Goal: Task Accomplishment & Management: Use online tool/utility

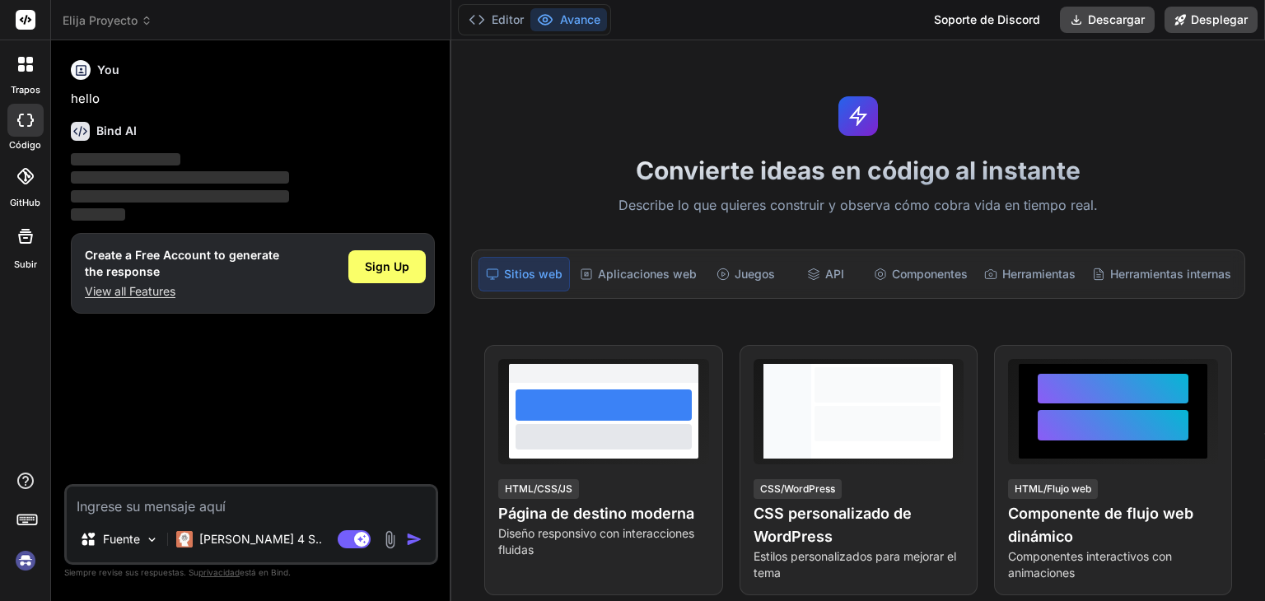
type textarea "x"
paste textarea "también la tarea tomando como referencia el segundo pleno casatorio buscar una …"
type textarea "también la tarea tomando como referencia el segundo pleno casatorio buscar una …"
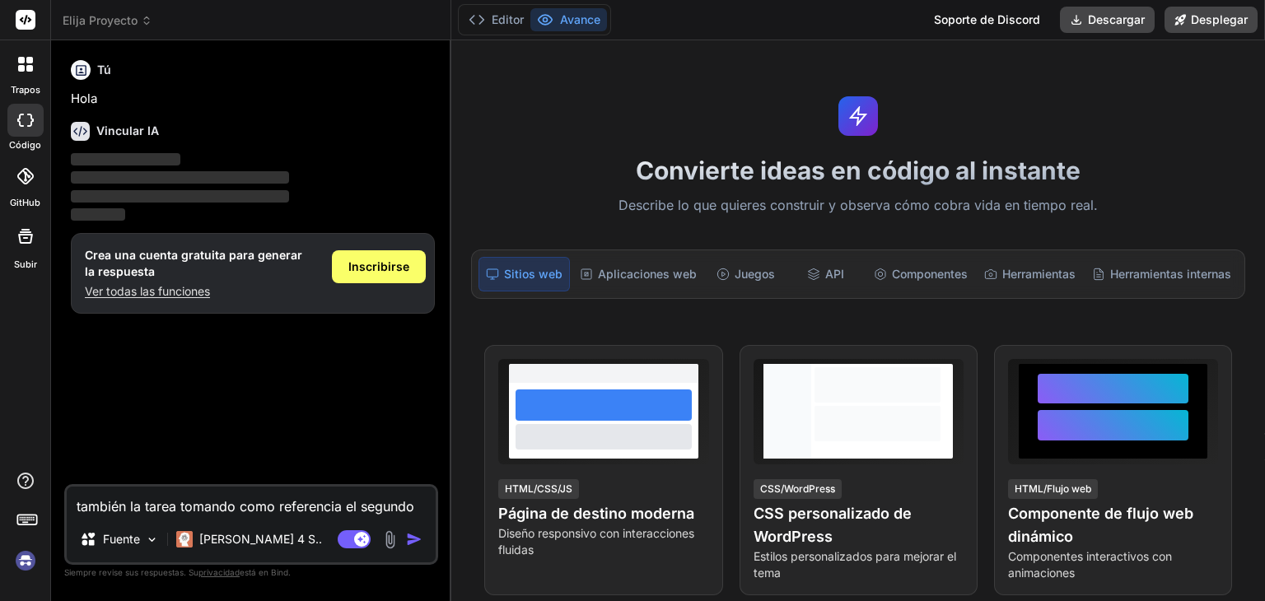
type textarea "x"
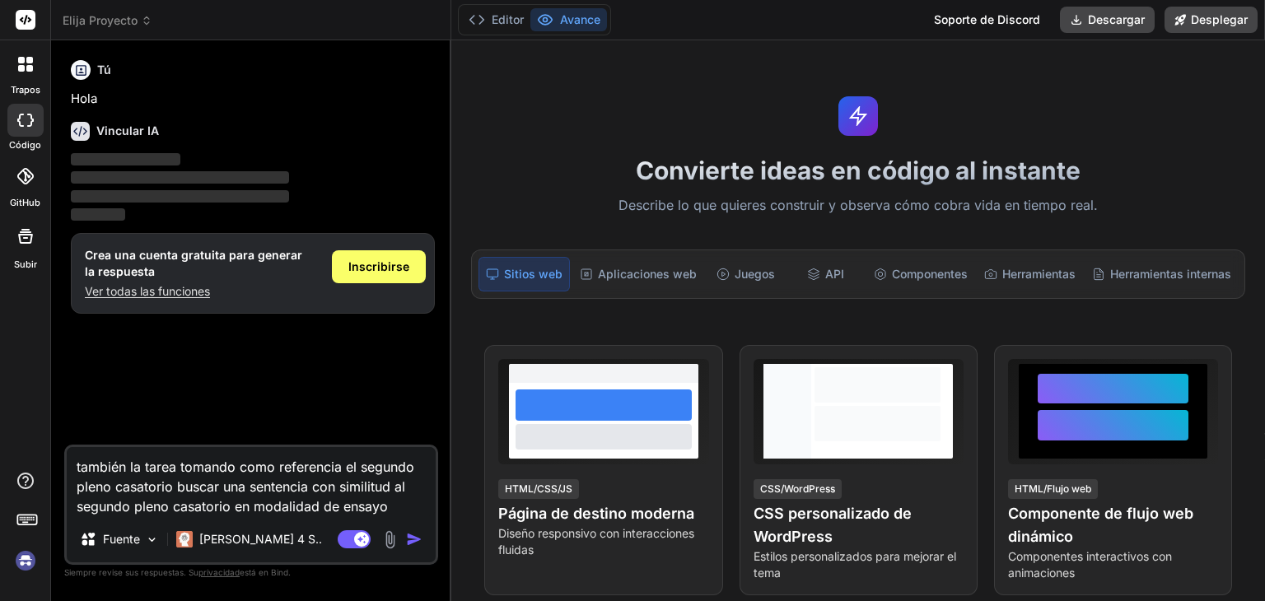
click at [236, 469] on textarea "también la tarea tomando como referencia el segundo pleno casatorio buscar una …" at bounding box center [251, 481] width 369 height 69
type textarea "también la tarea tomandocomo referencia el segundo pleno casatorio buscar una s…"
type textarea "x"
type textarea "también la tarea tomandcomo referencia el segundo pleno casatorio buscar una se…"
type textarea "x"
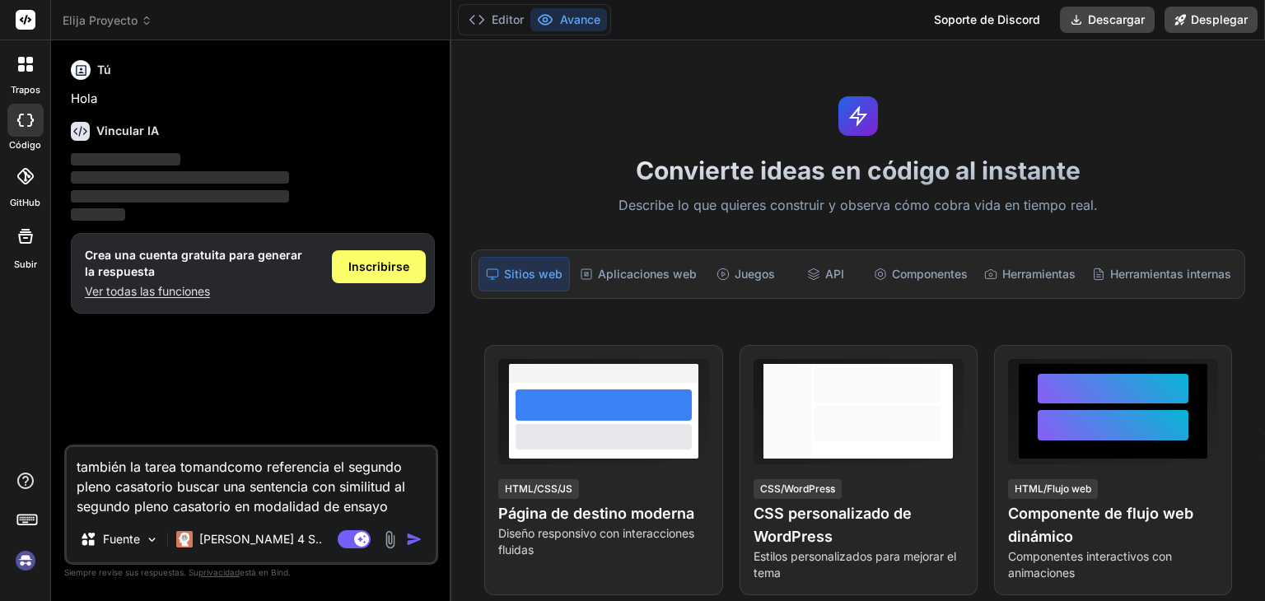
type textarea "también la tarea tomancomo referencia el segundo pleno casatorio buscar una sen…"
type textarea "x"
type textarea "también la tarea tomacomo referencia el segundo pleno casatorio buscar una sent…"
type textarea "x"
type textarea "también la tarea tomcomo referencia el segundo pleno casatorio buscar una sente…"
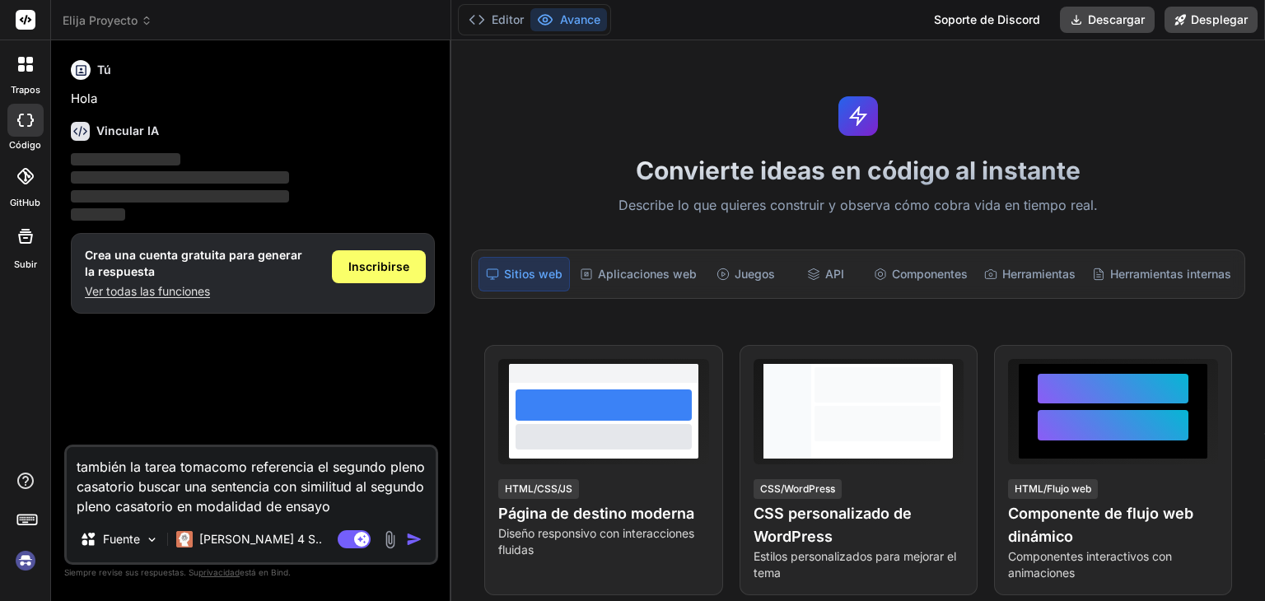
type textarea "x"
type textarea "también la tarea tocomo referencia el segundo pleno casatorio buscar una senten…"
type textarea "x"
type textarea "también la tarea tcomo referencia el segundo pleno casatorio buscar una sentenc…"
type textarea "x"
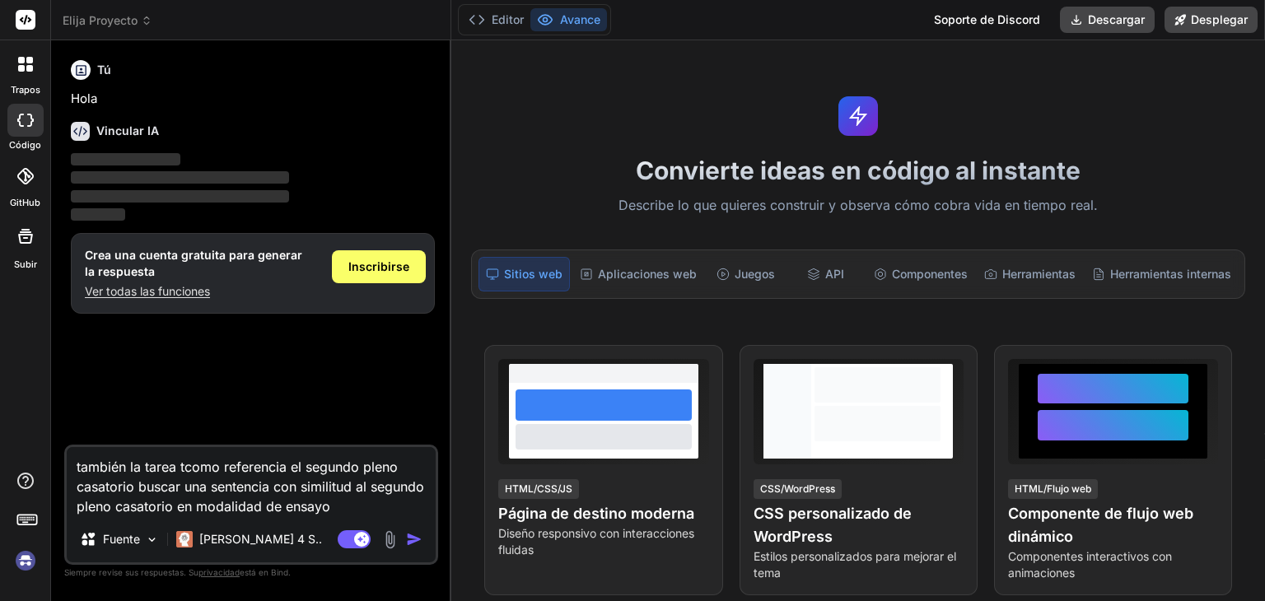
type textarea "también la tarea como referencia el segundo pleno casatorio buscar una sentenci…"
type textarea "x"
type textarea "también la tareacomo referencia el segundo pleno casatorio buscar una sentencia…"
type textarea "x"
type textarea "también la tarcomo referencia el segundo pleno casatorio buscar una sentencia c…"
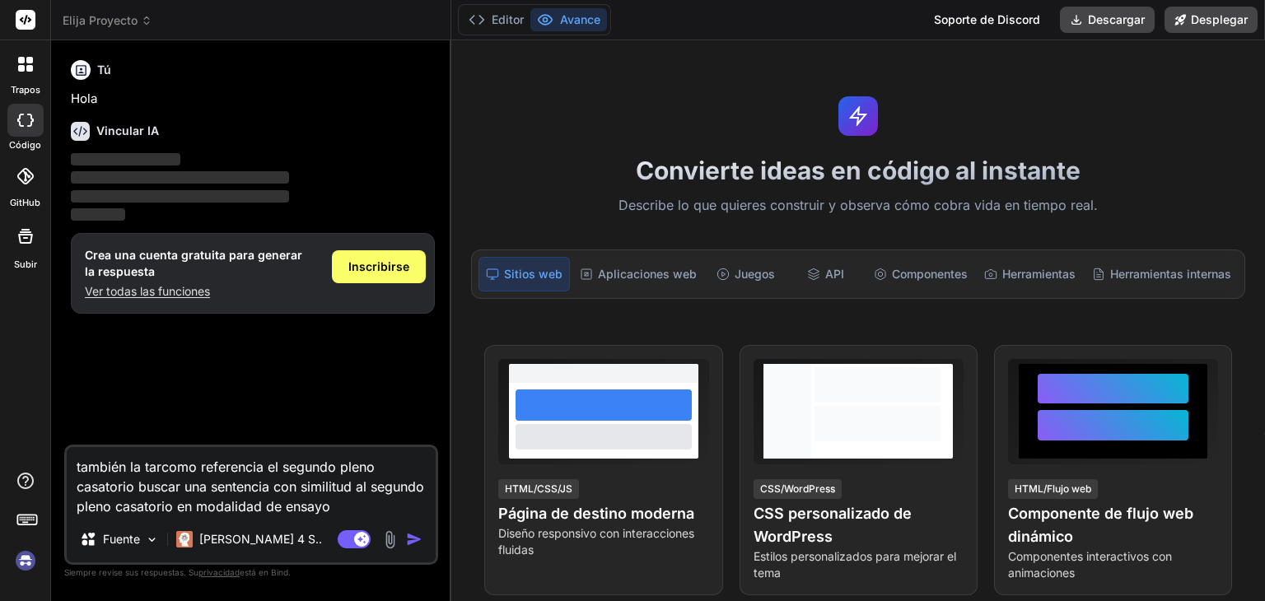
type textarea "x"
type textarea "también la tacomo referencia el segundo pleno casatorio buscar una sentencia co…"
type textarea "x"
type textarea "también la tcomo referencia el segundo pleno casatorio buscar una sentencia con…"
type textarea "x"
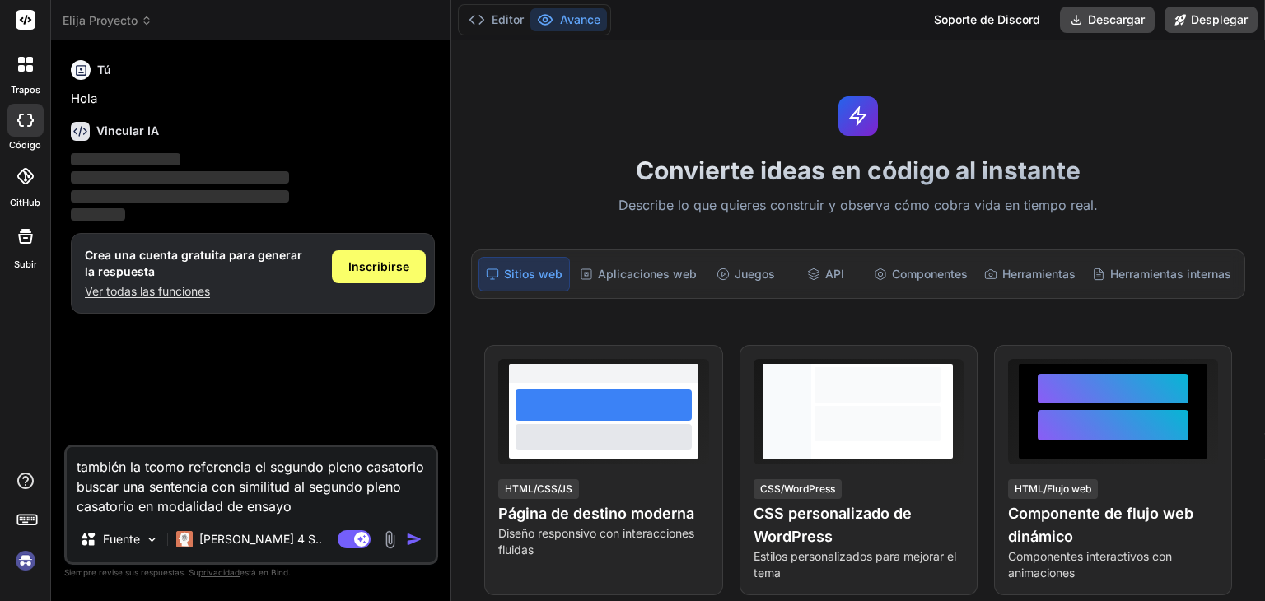
type textarea "también la como referencia el segundo pleno casatorio buscar una sentencia con …"
type textarea "x"
type textarea "también lacomo referencia el segundo pleno casatorio buscar una sentencia con s…"
type textarea "x"
type textarea "también lcomo referencia el segundo pleno casatorio buscar una sentencia con si…"
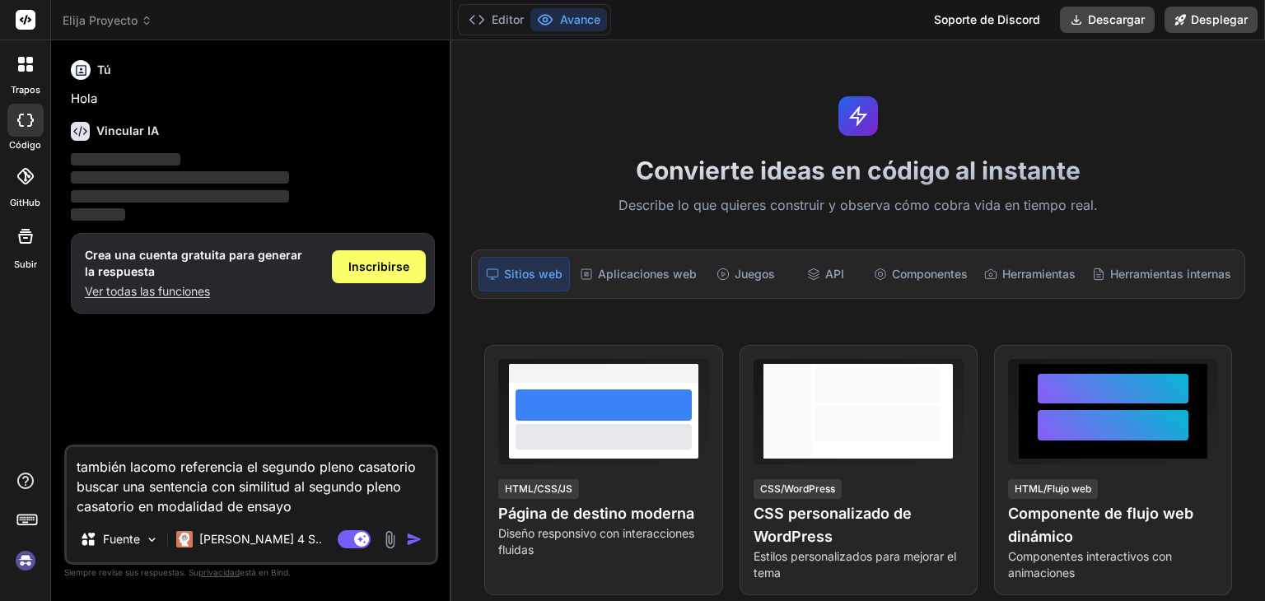
type textarea "x"
type textarea "también como referencia el segundo pleno casatorio buscar una sentencia con sim…"
type textarea "x"
type textarea "tambiéncomo referencia el segundo pleno casatorio buscar una sentencia con simi…"
type textarea "x"
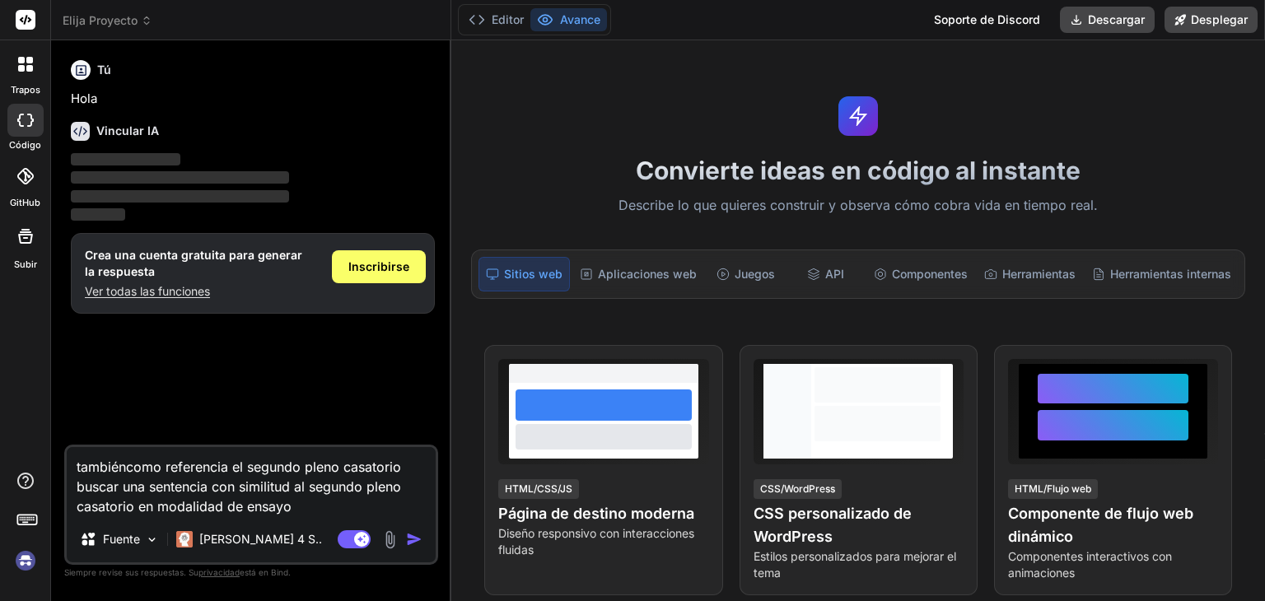
type textarea "tambiécomo referencia el segundo pleno casatorio buscar una sentencia con simil…"
type textarea "x"
type textarea "tambicomo referencia el segundo pleno casatorio buscar una sentencia con simili…"
type textarea "x"
type textarea "tambcomo referencia el segundo pleno casatorio buscar una sentencia con similit…"
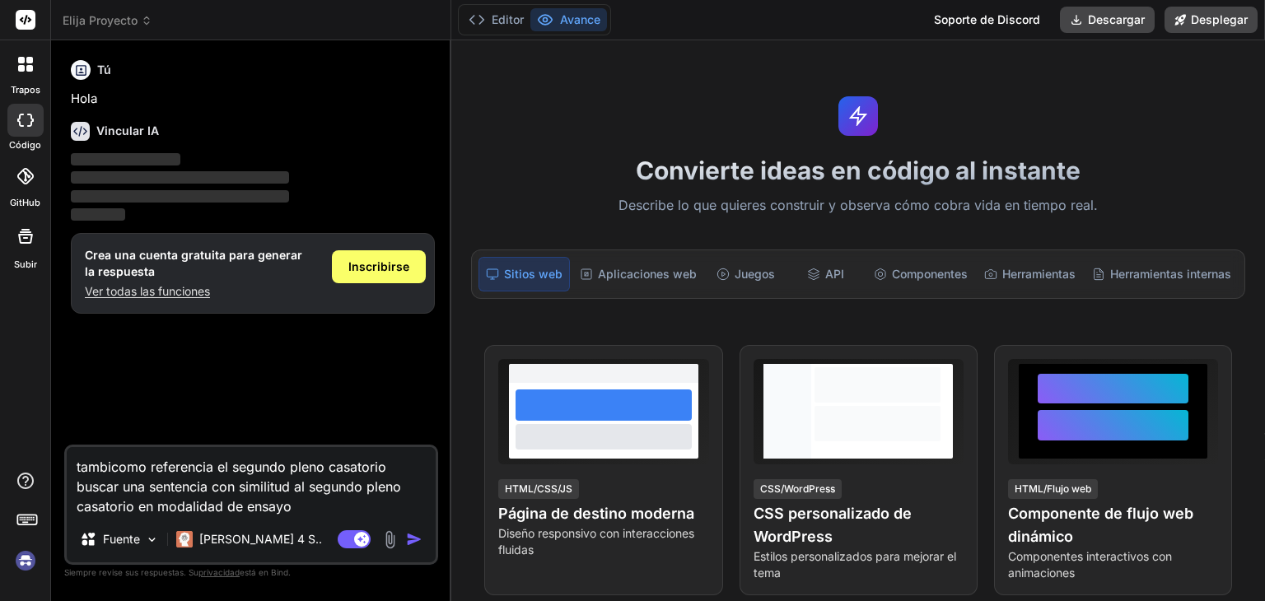
type textarea "x"
type textarea "tamcomo referencia el segundo pleno casatorio buscar una sentencia con similitu…"
type textarea "x"
type textarea "tacomo referencia el segundo pleno casatorio buscar una sentencia con similitud…"
type textarea "x"
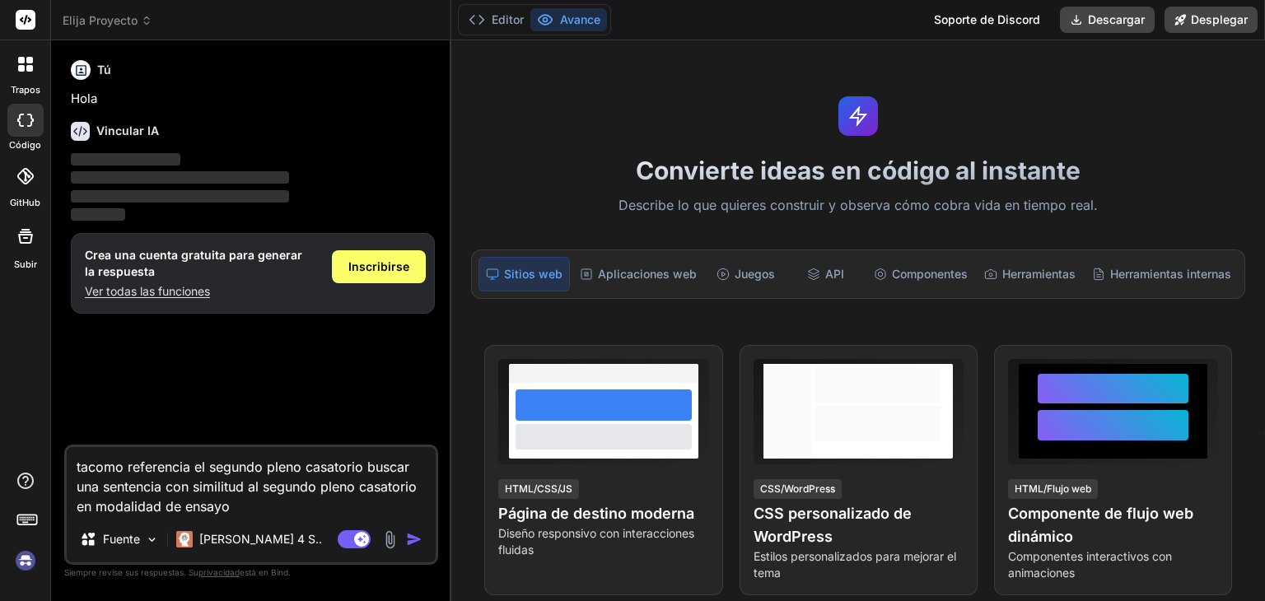
type textarea "tcomo referencia el segundo pleno casatorio buscar una sentencia con similitud …"
type textarea "x"
type textarea "como referencia el segundo pleno casatorio buscar una sentencia con similitud a…"
type textarea "x"
type textarea "tcomo referencia el segundo pleno casatorio buscar una sentencia con similitud …"
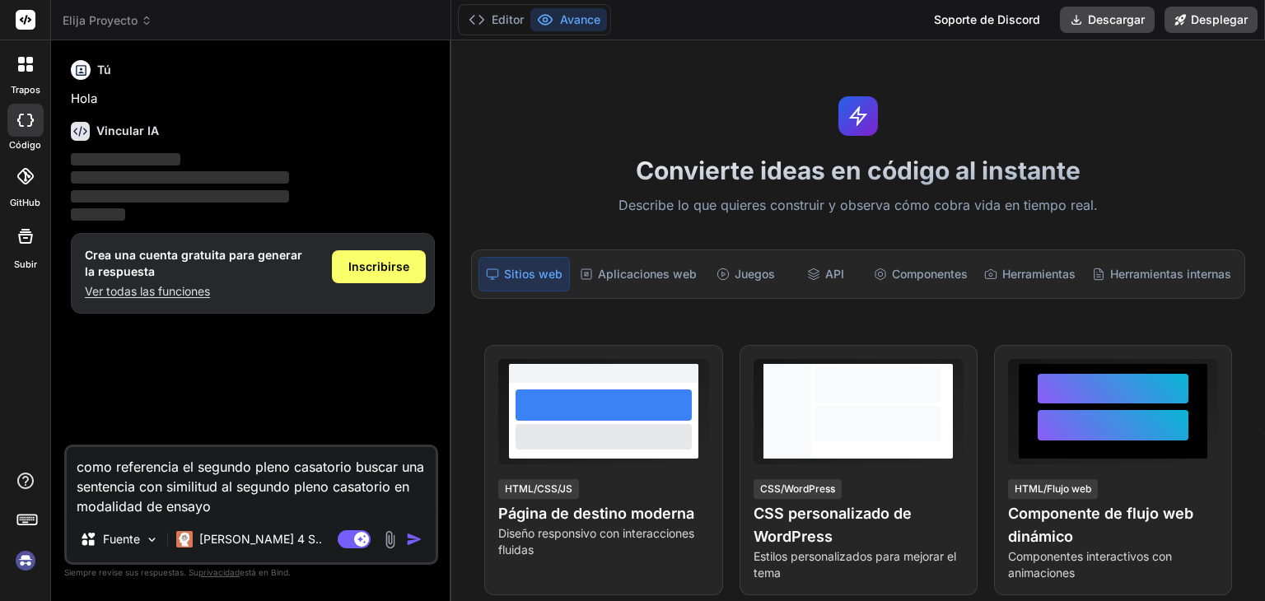
type textarea "x"
type textarea "tocomo referencia el segundo pleno casatorio buscar una sentencia con similitud…"
type textarea "x"
type textarea "tomcomo referencia el segundo pleno casatorio buscar una sentencia con similitu…"
type textarea "x"
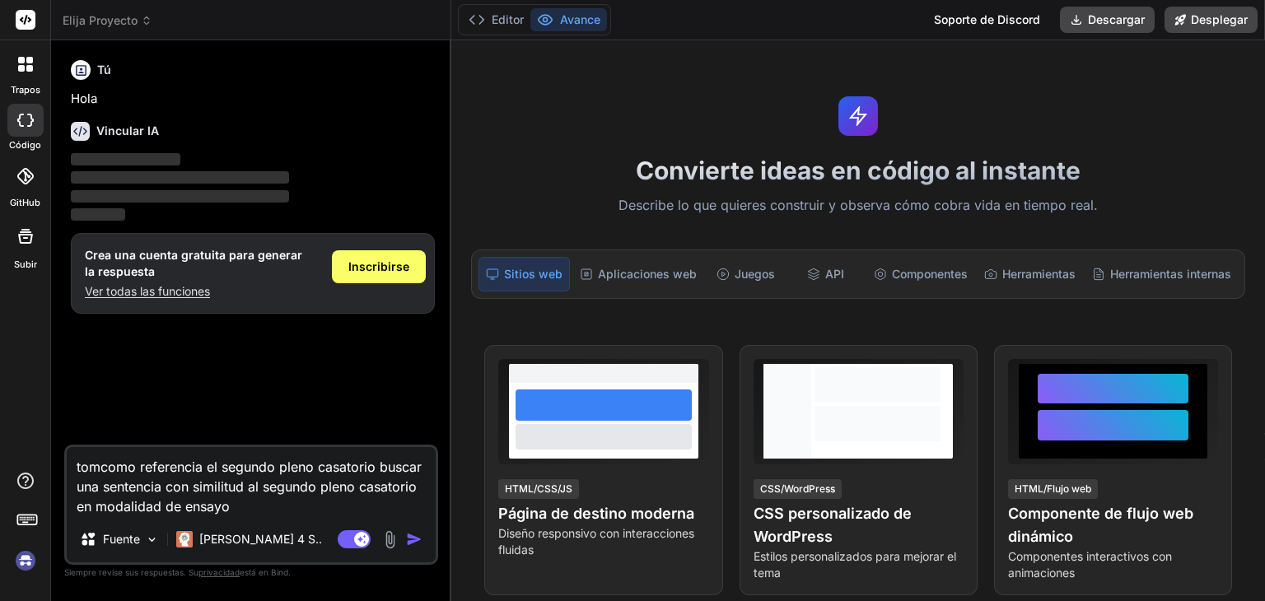
type textarea "tomacomo referencia el segundo pleno casatorio buscar una sentencia con similit…"
type textarea "x"
type textarea "toma como referencia el segundo pleno casatorio buscar una sentencia con simili…"
type textarea "x"
type textarea "toma como referencia el segundo pleno casatorio buscar una sentencia con simili…"
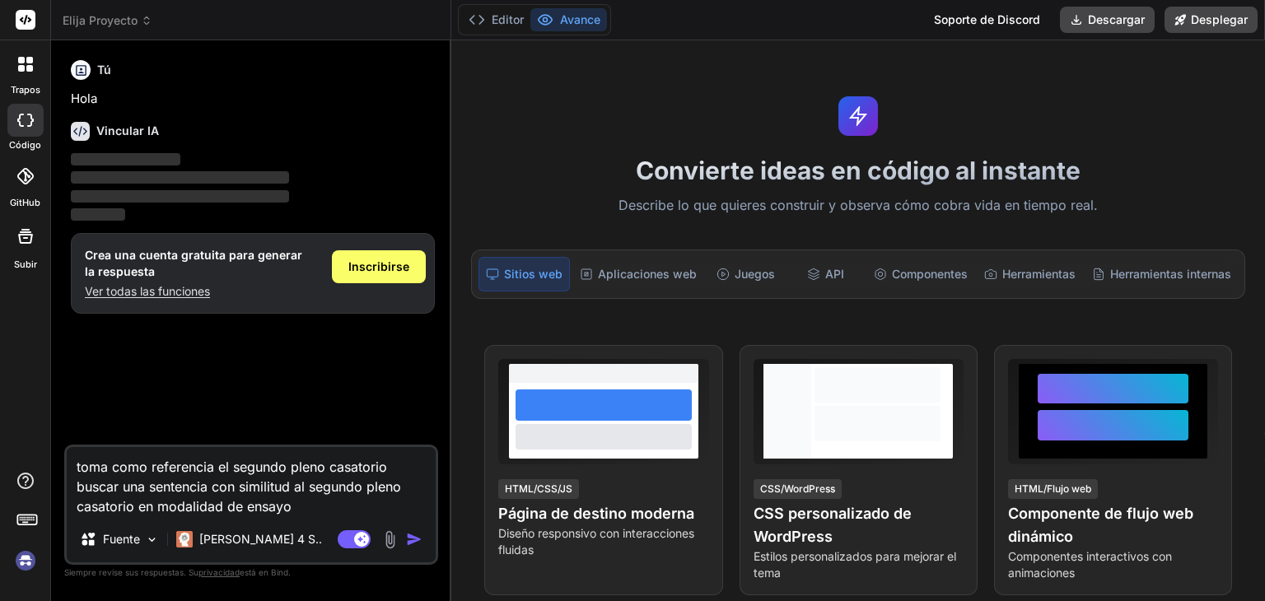
click at [412, 539] on img "button" at bounding box center [414, 539] width 16 height 16
click at [406, 531] on button "button" at bounding box center [417, 539] width 23 height 16
drag, startPoint x: 76, startPoint y: 465, endPoint x: 296, endPoint y: 503, distance: 223.9
click at [296, 503] on textarea "toma como referencia el segundo pleno casatorio buscar una sentencia con simili…" at bounding box center [251, 481] width 369 height 69
click at [417, 543] on img "button" at bounding box center [414, 539] width 16 height 16
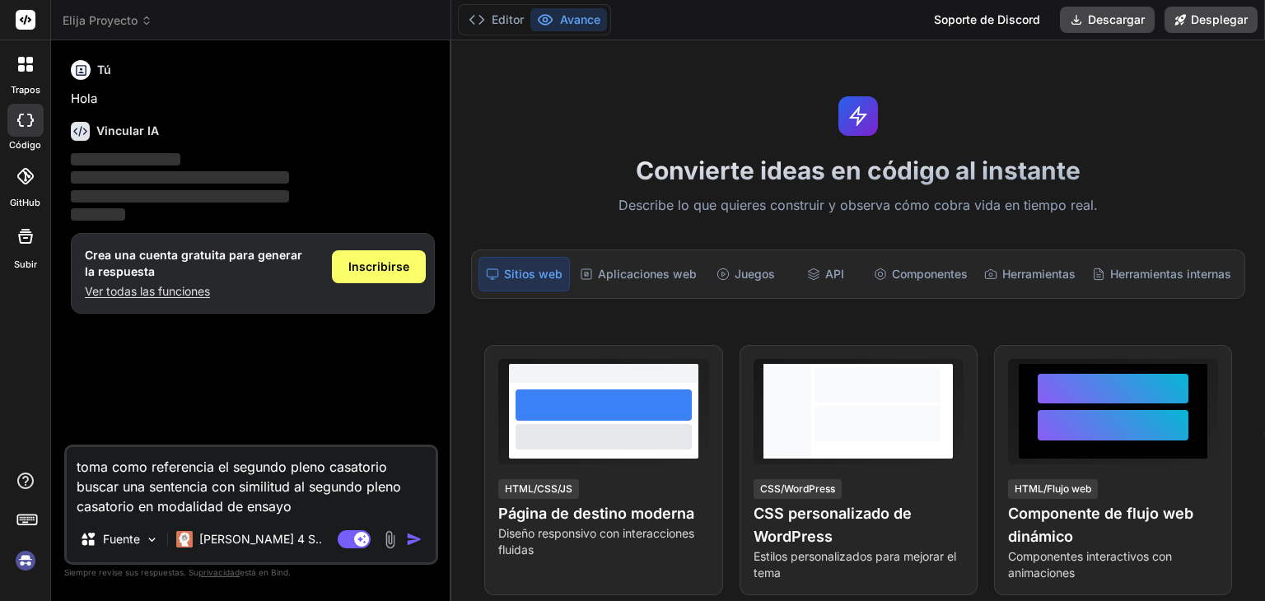
click at [396, 542] on img at bounding box center [389, 539] width 19 height 19
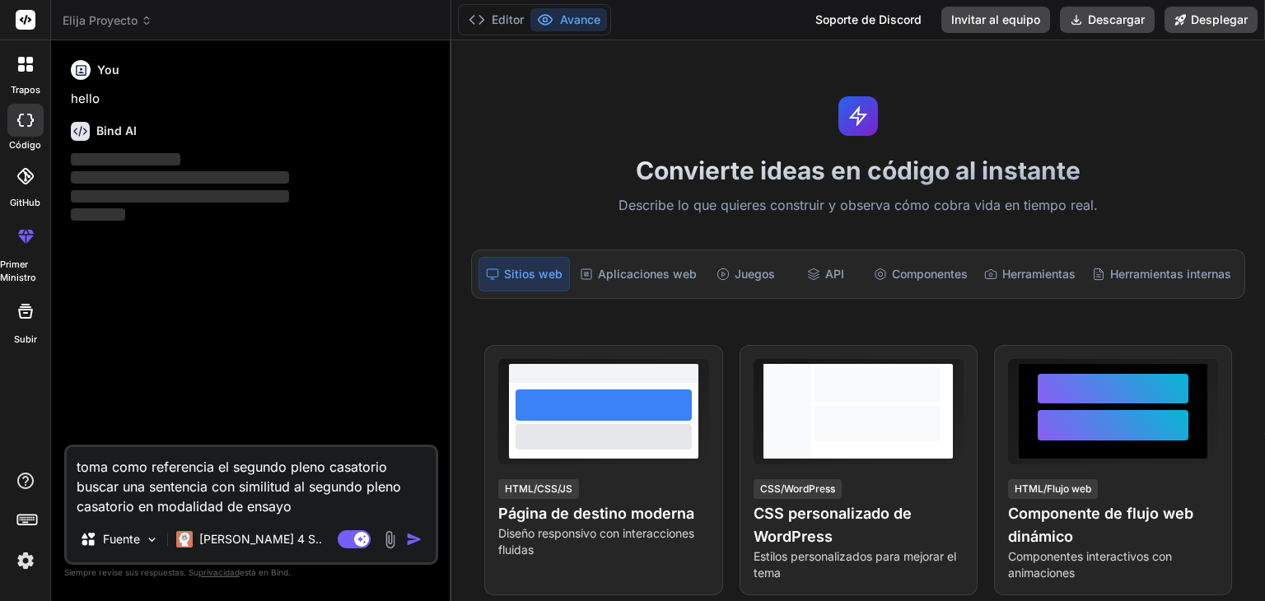
click at [412, 543] on img "button" at bounding box center [414, 539] width 16 height 16
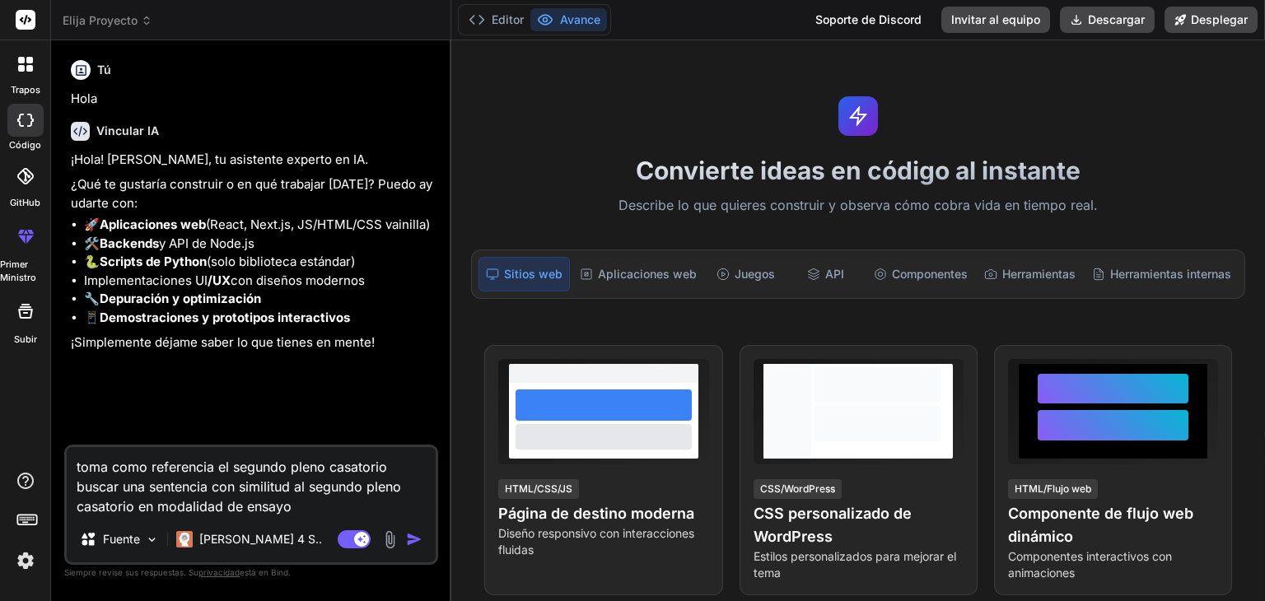
click at [410, 539] on img "button" at bounding box center [414, 539] width 16 height 16
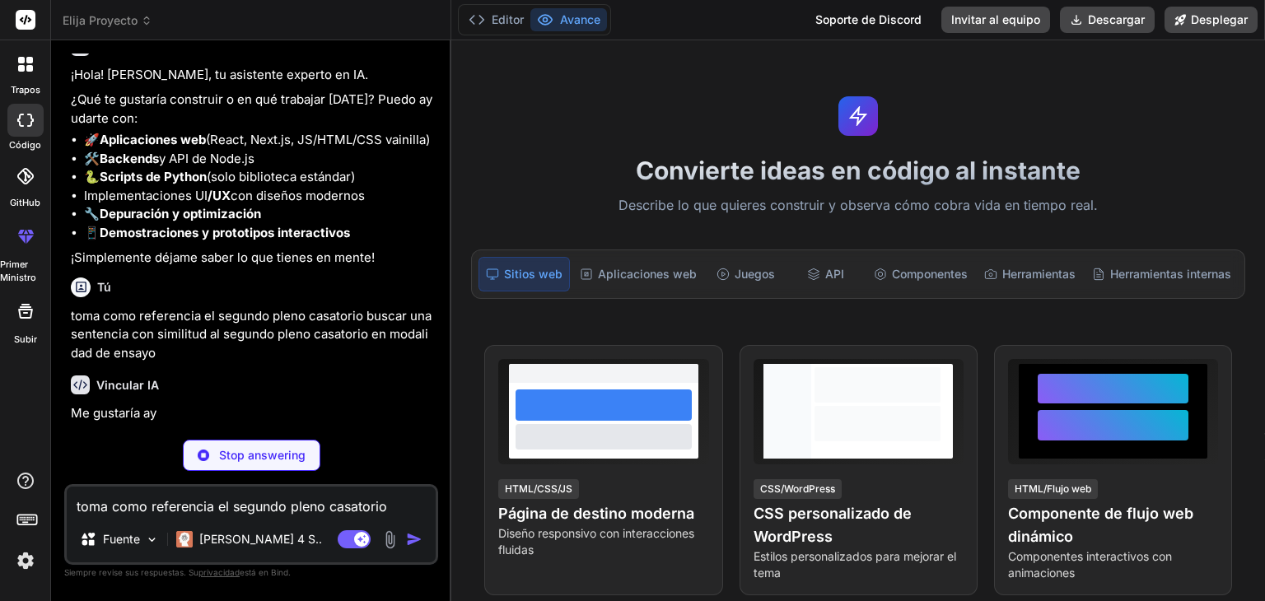
scroll to position [96, 0]
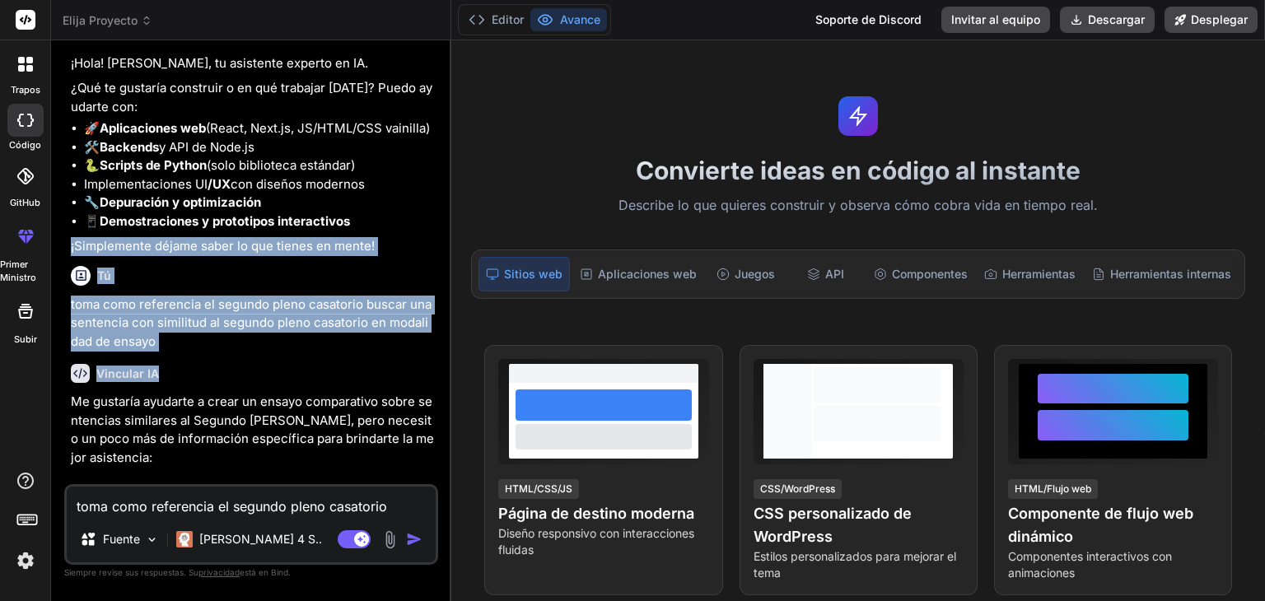
drag, startPoint x: 389, startPoint y: 384, endPoint x: 389, endPoint y: 245, distance: 140.0
click at [389, 245] on div "Tú Hola Vincular IA ¡Hola! Soy Bind AI, tu asistente experto en IA. ¿Qué te gus…" at bounding box center [253, 269] width 371 height 431
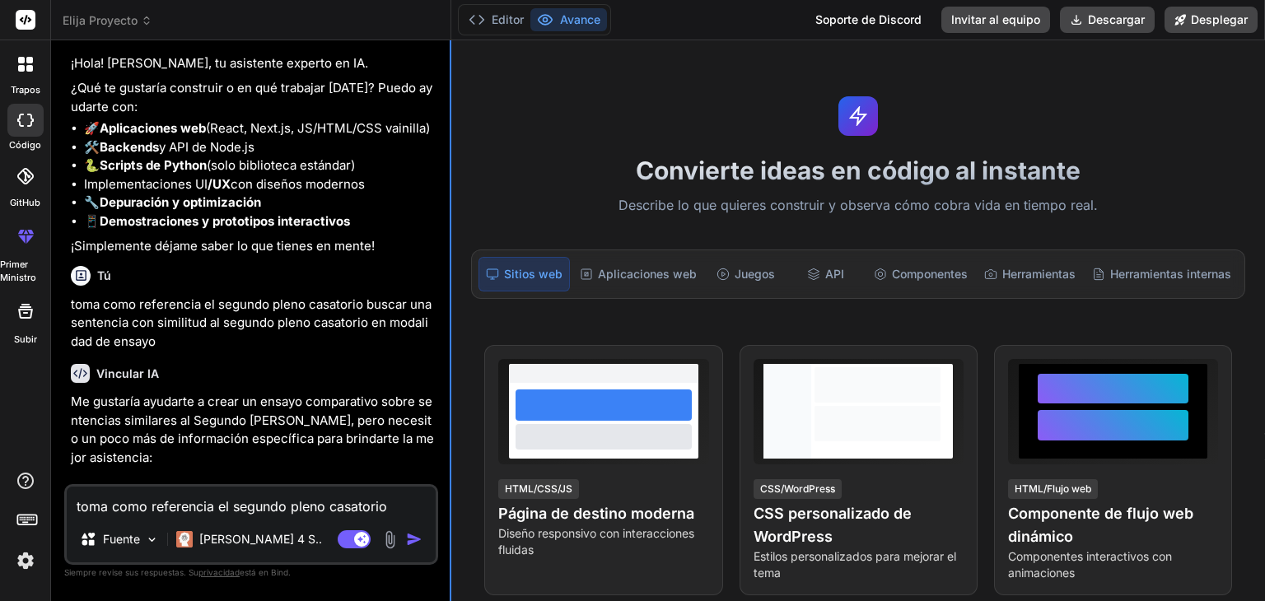
click at [451, 337] on div "Convierte ideas en código al instante Describe lo que quieres construir y obser…" at bounding box center [857, 320] width 813 height 561
drag, startPoint x: 1264, startPoint y: 124, endPoint x: 1262, endPoint y: 248, distance: 123.5
click at [1262, 248] on div "Convierte ideas en código al instante Describe lo que quieres construir y obser…" at bounding box center [857, 320] width 813 height 561
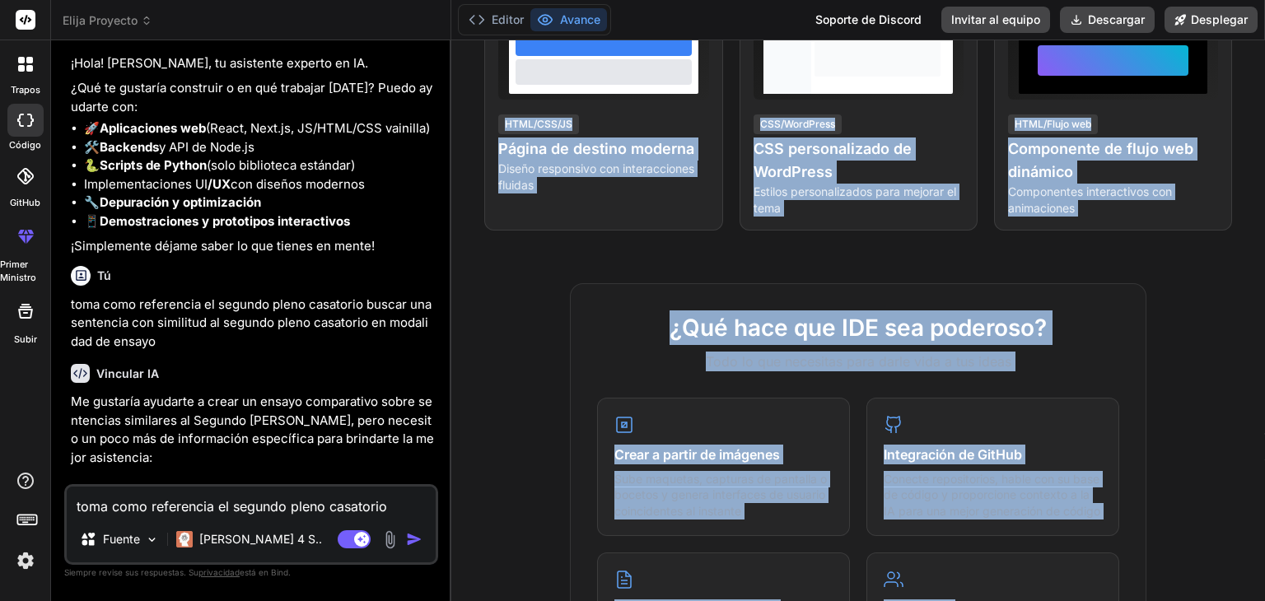
scroll to position [478, 0]
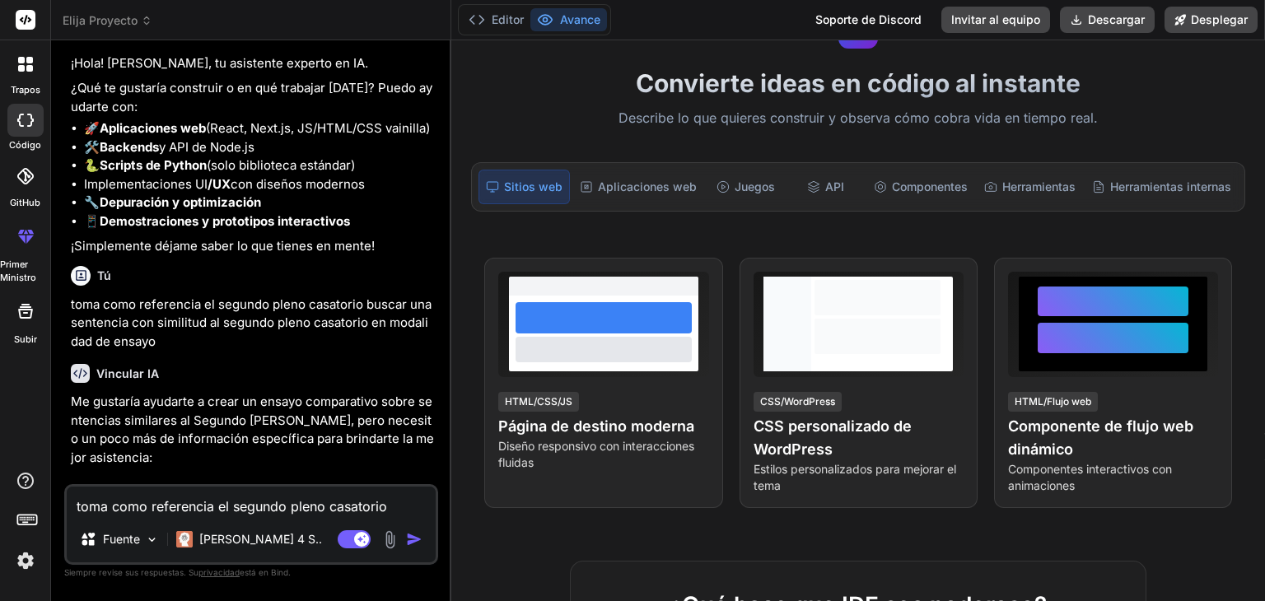
scroll to position [0, 0]
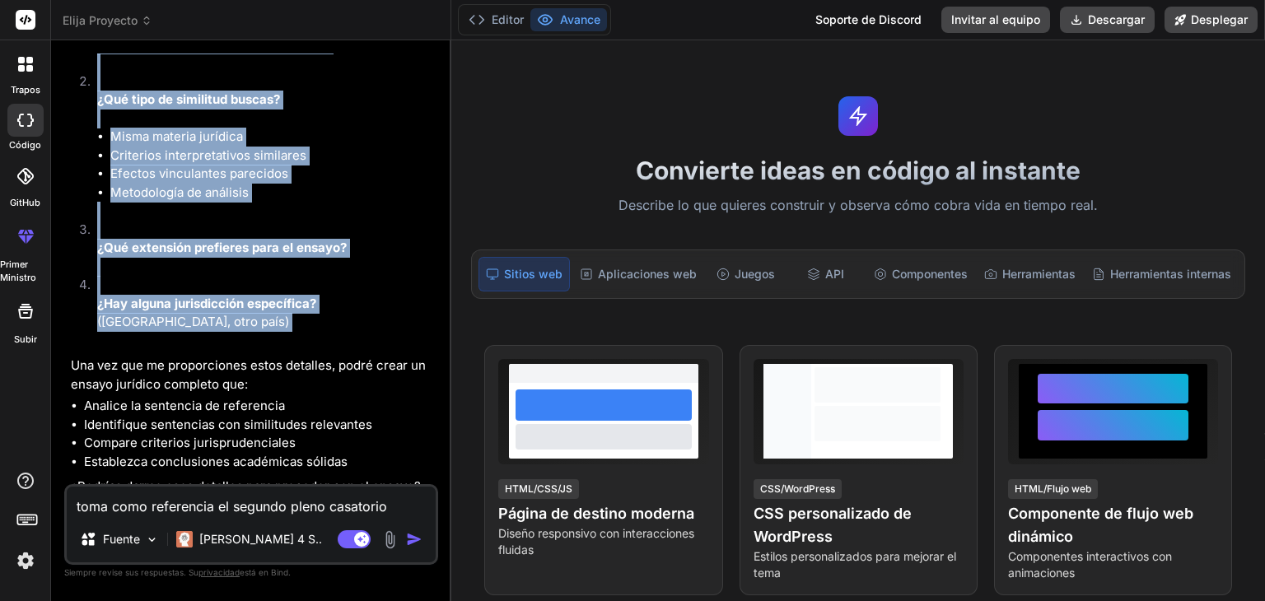
drag, startPoint x: 204, startPoint y: 207, endPoint x: 211, endPoint y: 337, distance: 129.4
click at [211, 337] on div "Tú Hola Vincular IA ¡Hola! Soy Bind AI, tu asistente experto en IA. ¿Qué te gus…" at bounding box center [253, 269] width 371 height 431
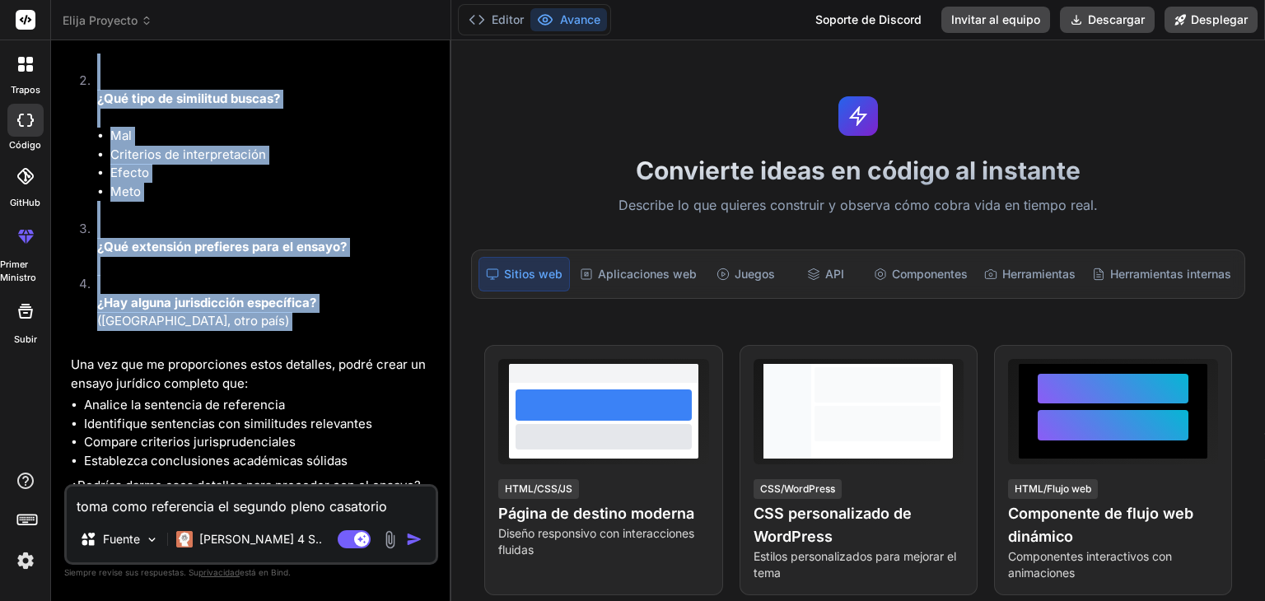
scroll to position [736, 0]
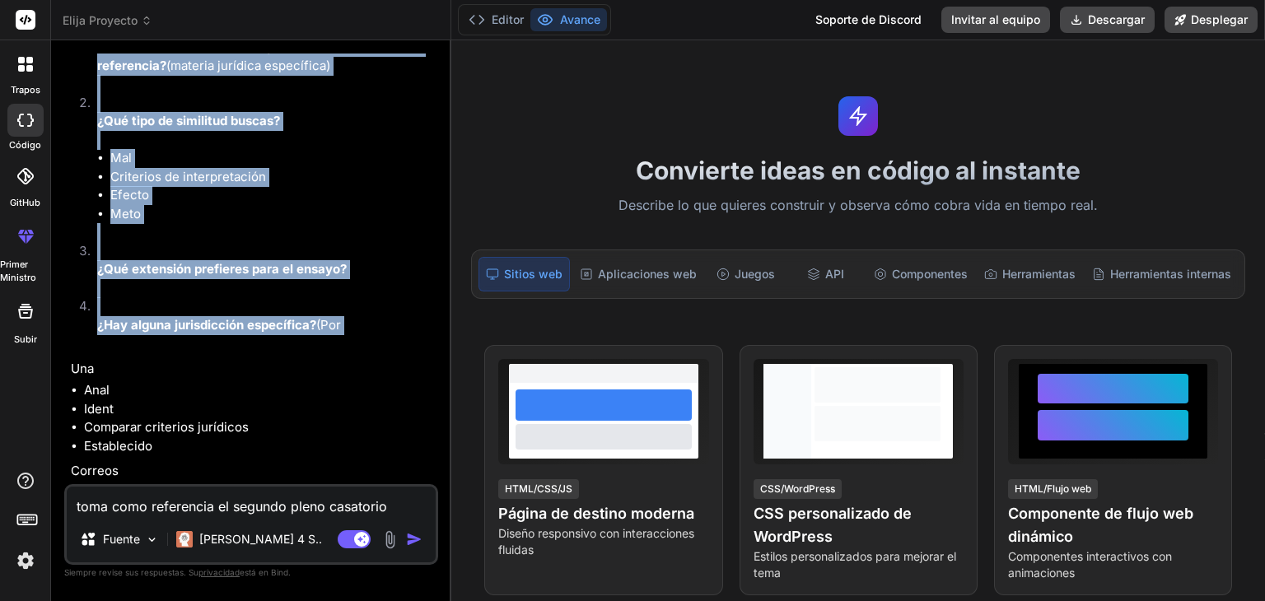
click at [355, 254] on li "¿Qué extensión prefieres para el ensayo?" at bounding box center [259, 270] width 351 height 56
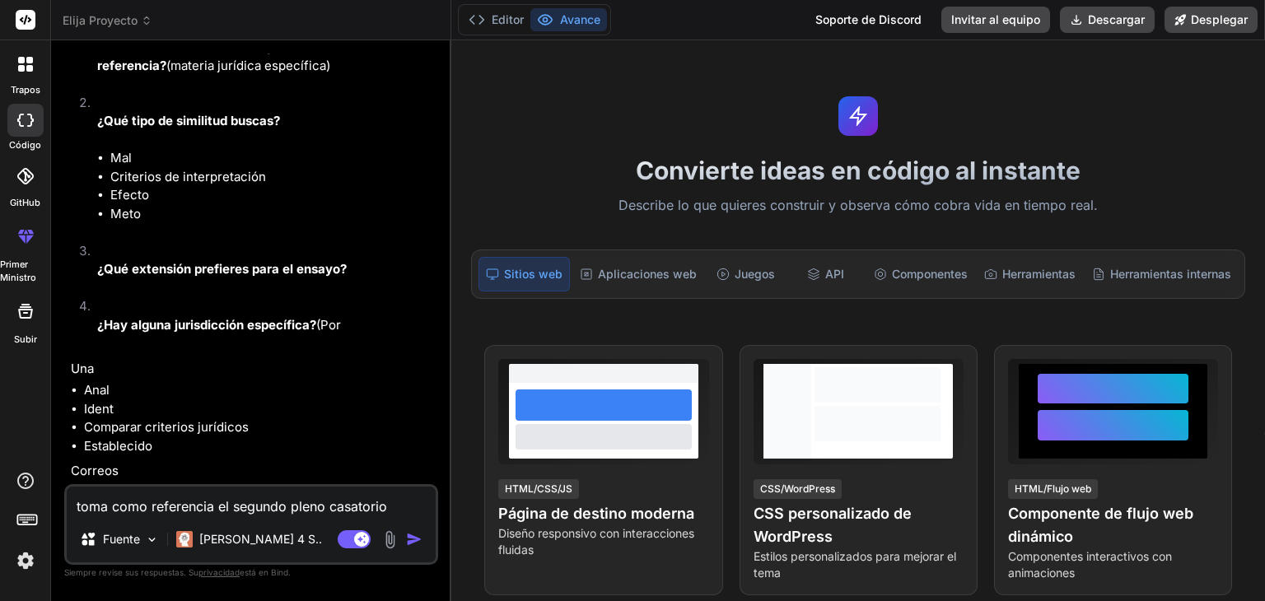
click at [386, 541] on img at bounding box center [389, 539] width 19 height 19
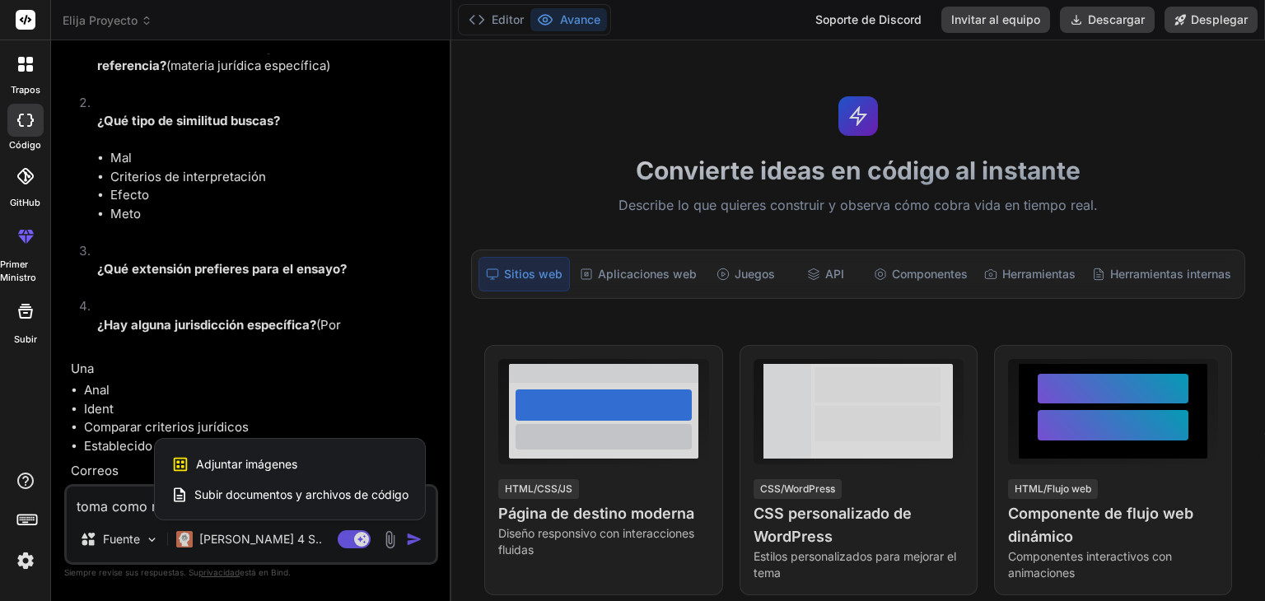
click at [294, 495] on font "Subir documentos y archivos de código" at bounding box center [301, 494] width 214 height 14
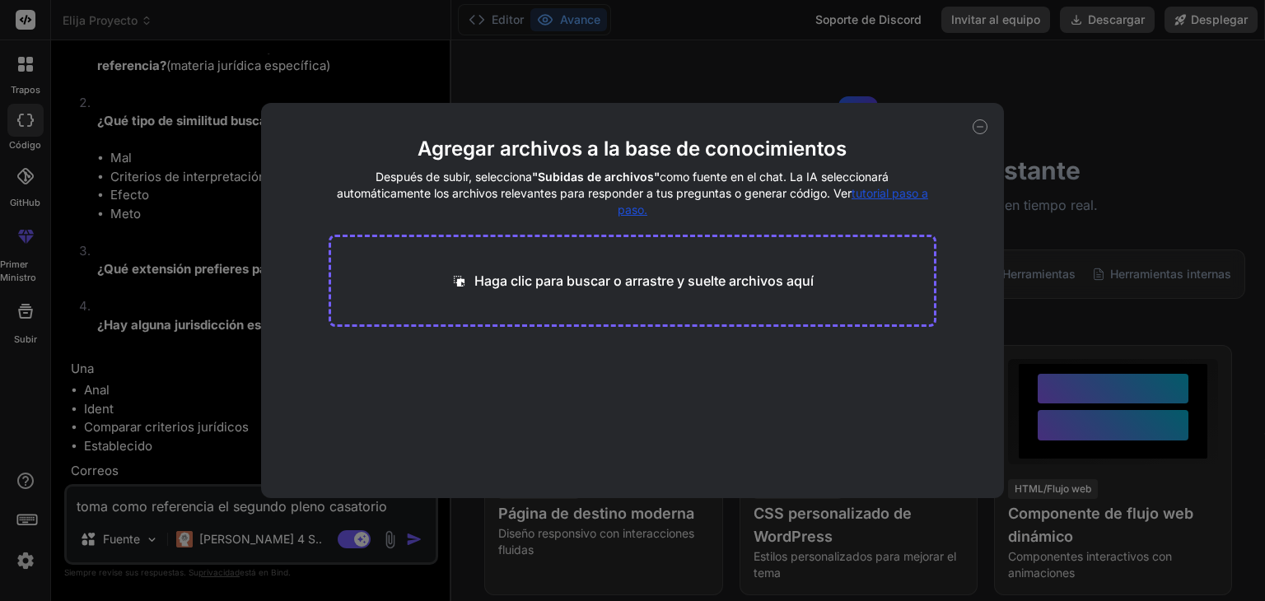
click at [580, 302] on div "Haga clic para buscar o arrastre y suelte archivos aquí" at bounding box center [633, 281] width 608 height 92
click at [472, 271] on div "Haga clic para buscar o arrastre y suelte archivos aquí" at bounding box center [631, 281] width 363 height 20
click at [524, 286] on font "Haga clic para buscar o arrastre y suelte archivos aquí" at bounding box center [643, 281] width 339 height 16
click at [888, 453] on button "Finalizar" at bounding box center [900, 465] width 72 height 33
click at [464, 371] on font "SENTENCIA DE VISTA QUE ORIGINA EL PLENO DE CORTE SUPREMA-3.docx" at bounding box center [580, 371] width 459 height 14
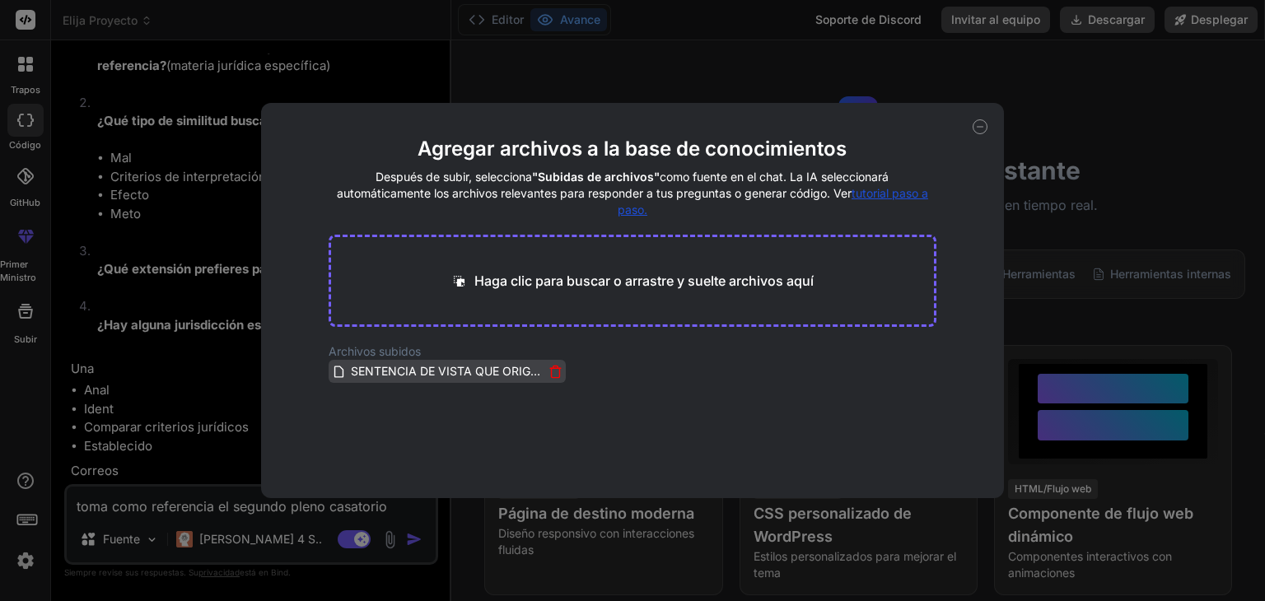
click at [464, 371] on font "SENTENCIA DE VISTA QUE ORIGINA EL PLENO DE CORTE SUPREMA-3.docx" at bounding box center [580, 371] width 459 height 14
drag, startPoint x: 379, startPoint y: 375, endPoint x: 174, endPoint y: 491, distance: 235.6
click at [174, 491] on div "Agregar archivos a la base de conocimientos Después de subir, selecciona "Subid…" at bounding box center [632, 300] width 1265 height 601
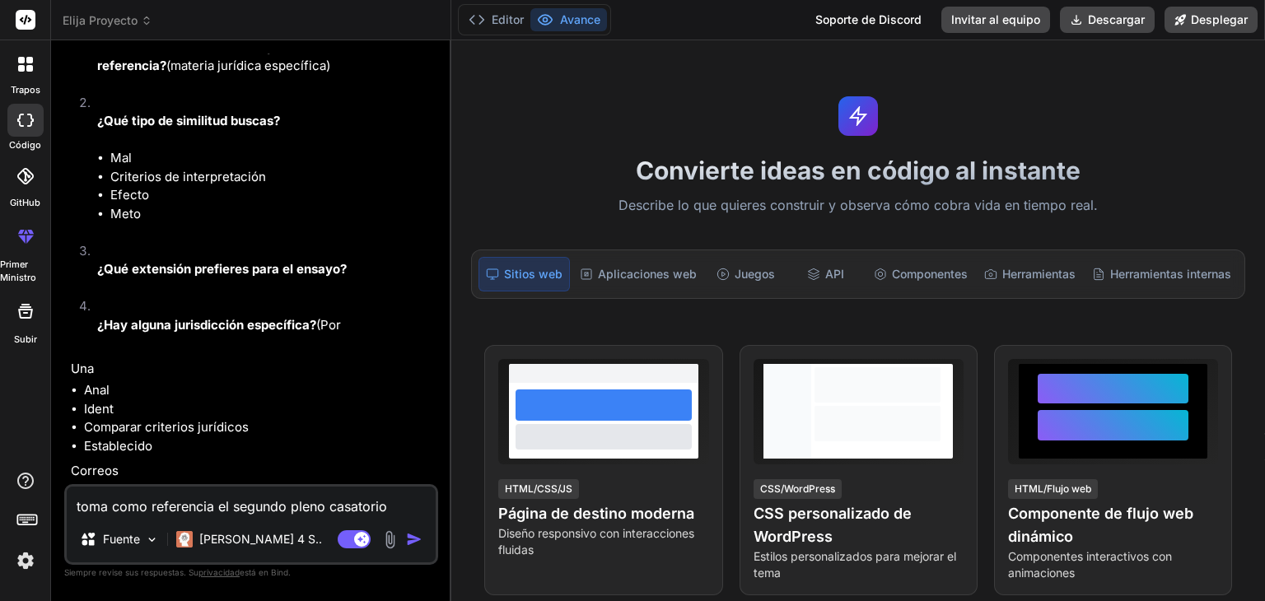
click at [412, 531] on img "button" at bounding box center [414, 539] width 16 height 16
click at [396, 315] on li "¿Hay alguna jurisdicción específica? (Por" at bounding box center [259, 325] width 351 height 56
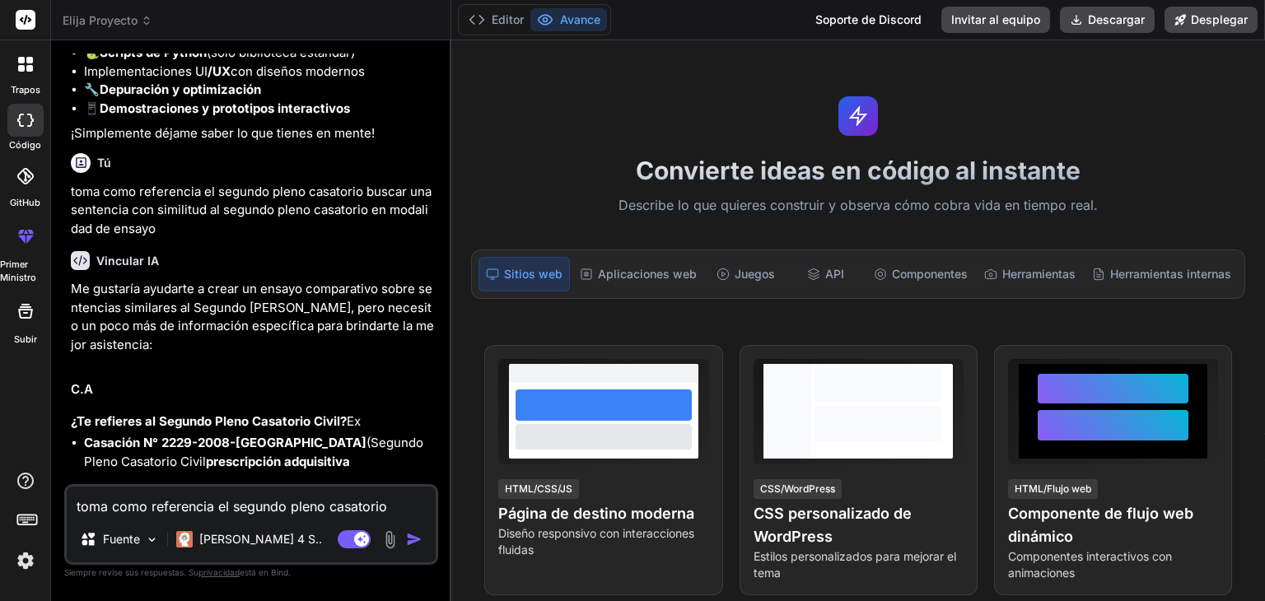
scroll to position [242, 0]
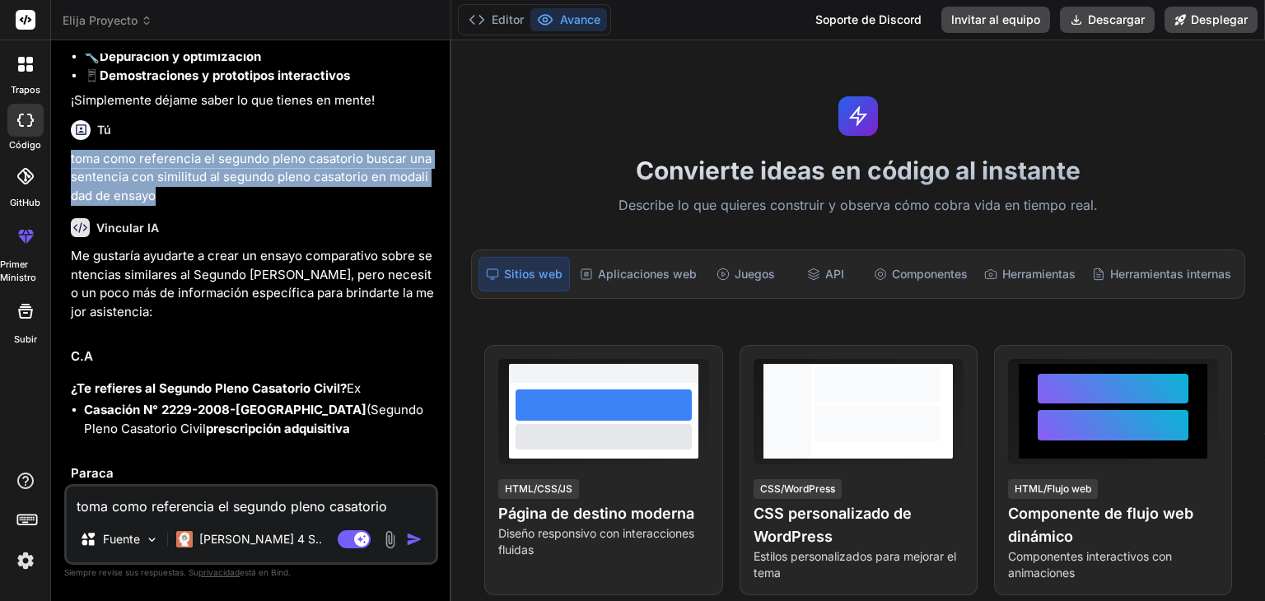
drag, startPoint x: 147, startPoint y: 212, endPoint x: 64, endPoint y: 179, distance: 89.7
click at [64, 179] on div "Tú Hola Vincular IA ¡Hola! Soy Bind AI, tu asistente experto en IA. ¿Qué te gus…" at bounding box center [251, 327] width 374 height 547
copy font "toma como referencia el segundo pleno casatorio buscar una sentencia con simili…"
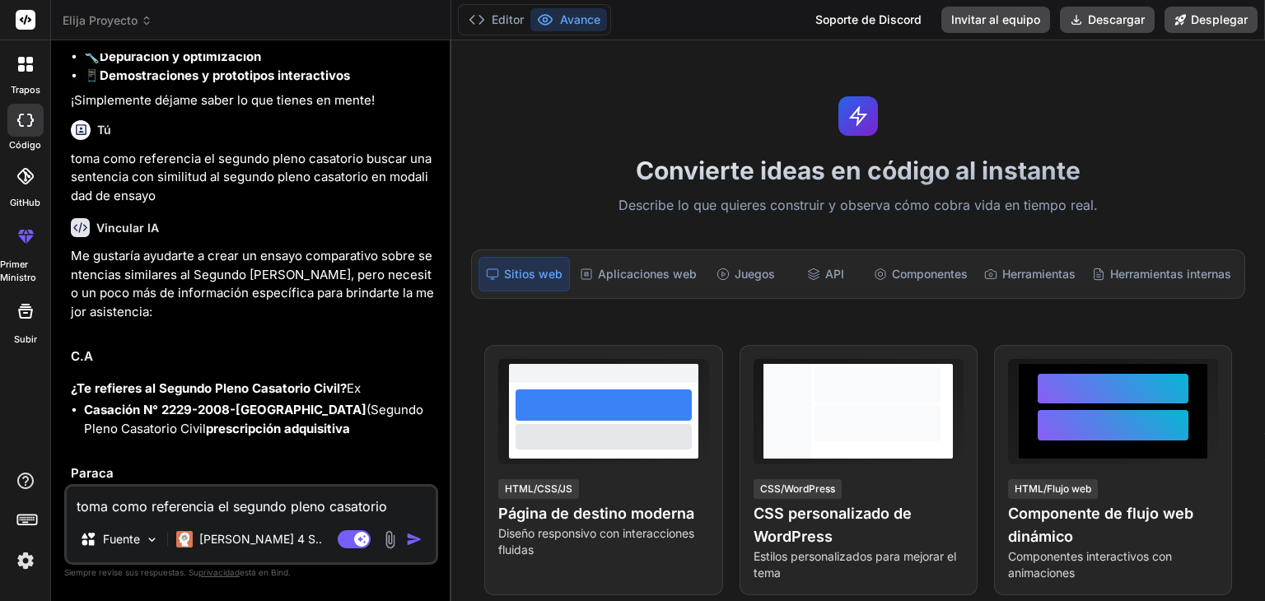
click at [413, 358] on div "Me gustaría ayudarte a crear un ensayo comparativo sobre sentencias similares a…" at bounding box center [253, 602] width 364 height 711
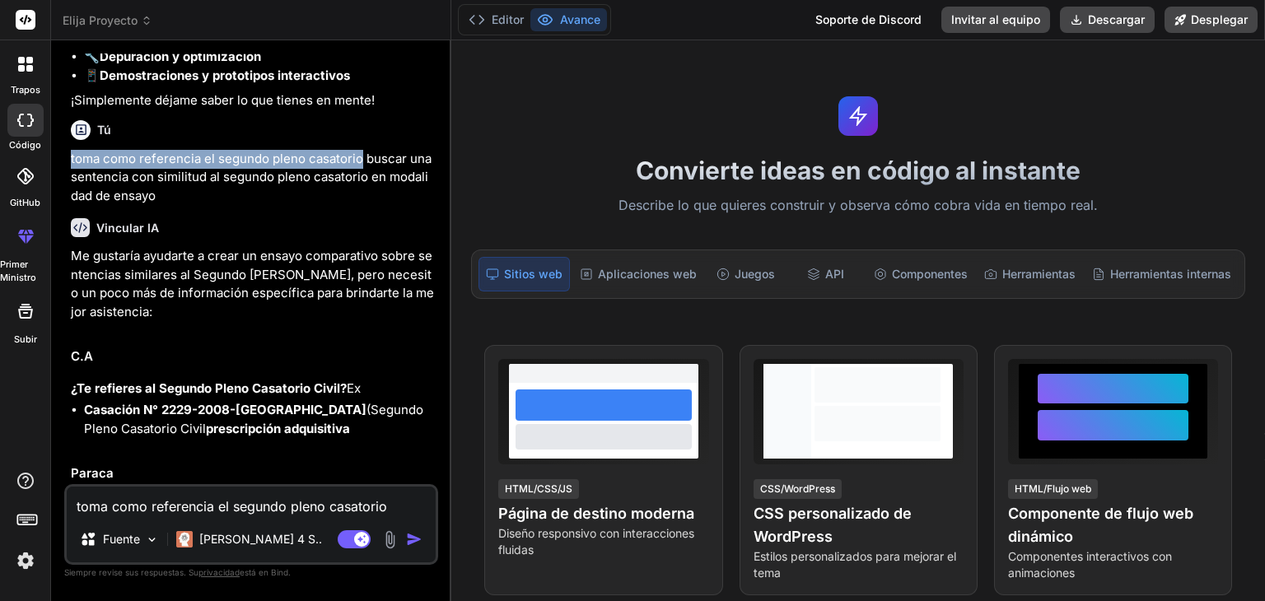
drag, startPoint x: 71, startPoint y: 175, endPoint x: 359, endPoint y: 169, distance: 288.2
click at [359, 169] on font "toma como referencia el segundo pleno casatorio buscar una sentencia con simili…" at bounding box center [251, 177] width 361 height 53
copy font "toma como referencia el segundo pleno casatorio"
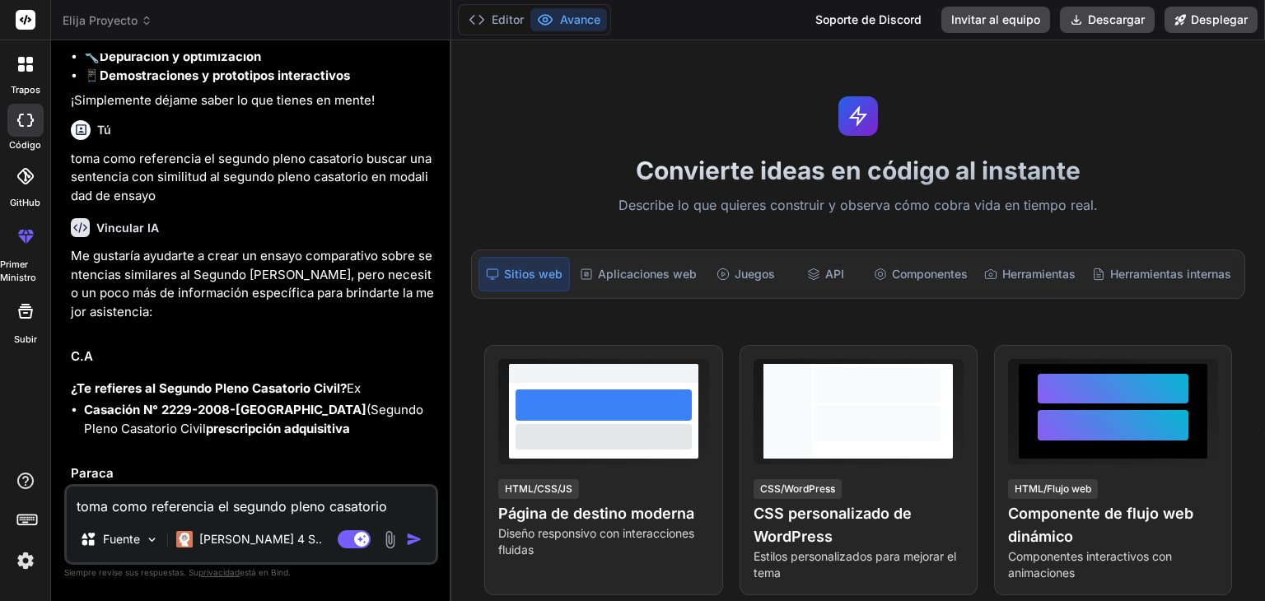
click at [415, 348] on div "Me gustaría ayudarte a crear un ensayo comparativo sobre sentencias similares a…" at bounding box center [253, 602] width 364 height 711
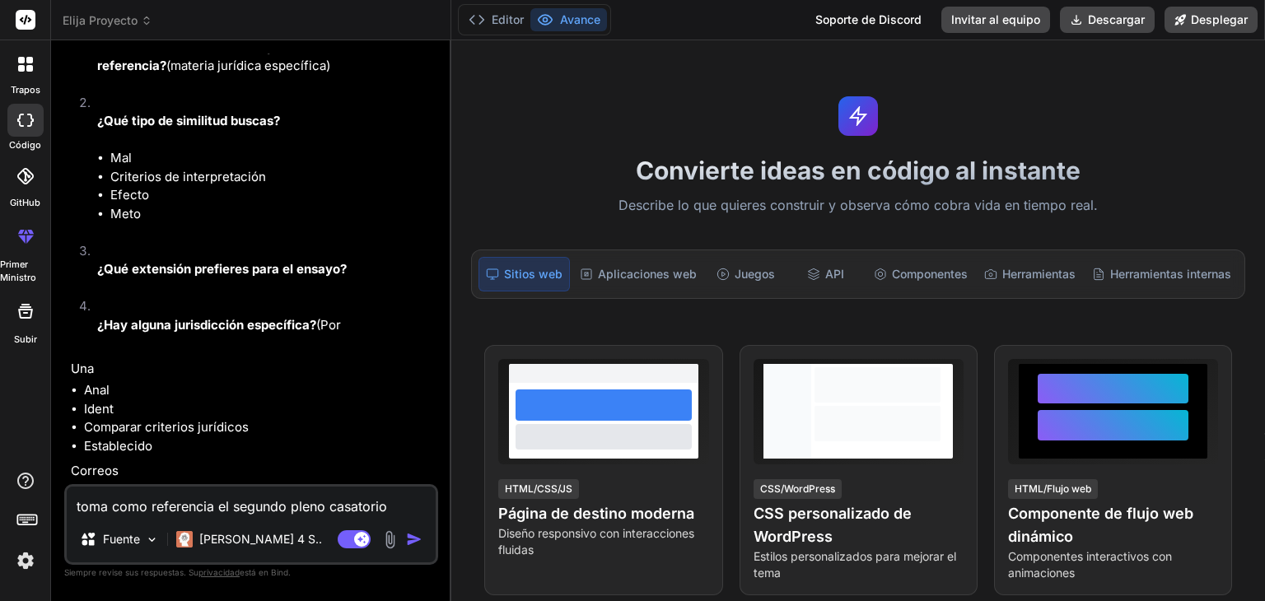
scroll to position [736, 0]
click at [394, 537] on img at bounding box center [389, 539] width 19 height 19
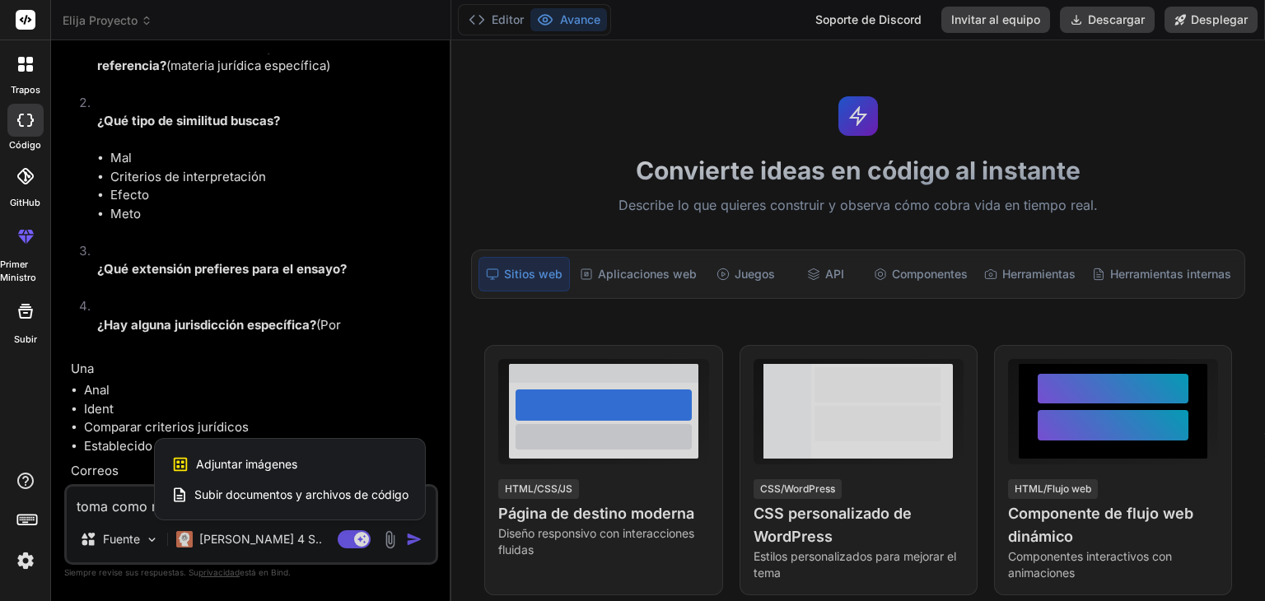
click at [303, 492] on font "Subir documentos y archivos de código" at bounding box center [301, 494] width 214 height 14
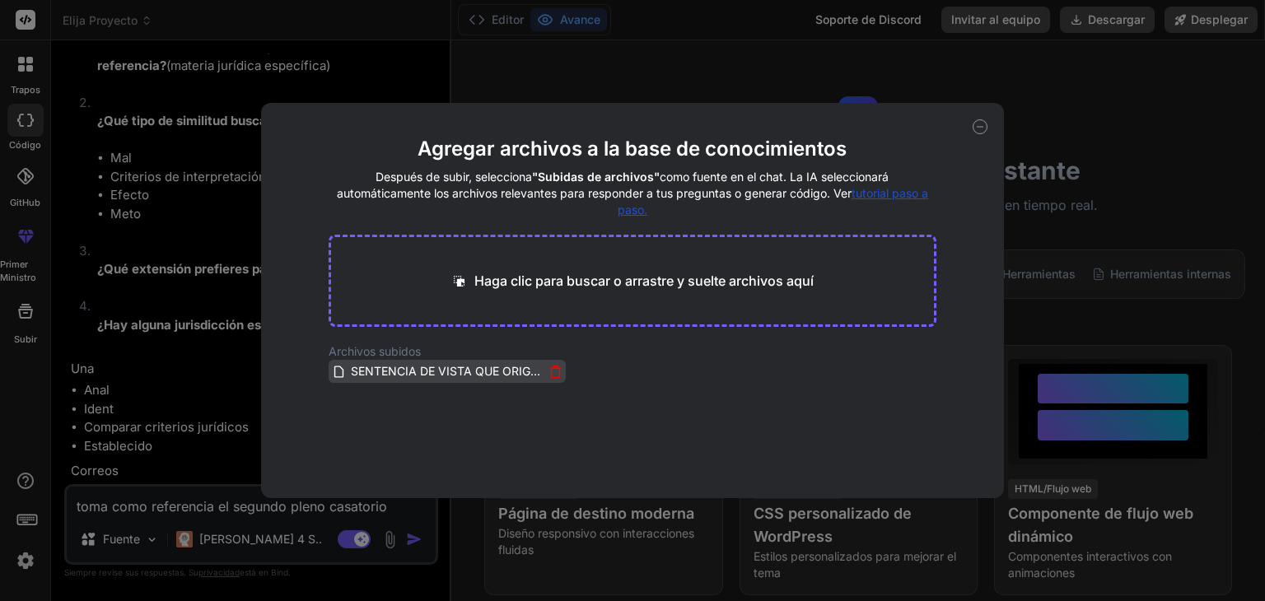
drag, startPoint x: 402, startPoint y: 374, endPoint x: 413, endPoint y: 366, distance: 13.7
click at [413, 366] on font "SENTENCIA DE VISTA QUE ORIGINA EL PLENO DE CORTE SUPREMA-3.docx" at bounding box center [580, 371] width 459 height 14
drag, startPoint x: 413, startPoint y: 366, endPoint x: 185, endPoint y: 521, distance: 275.6
click at [185, 521] on div "Agregar archivos a la base de conocimientos Después de subir, selecciona "Subid…" at bounding box center [632, 300] width 1265 height 601
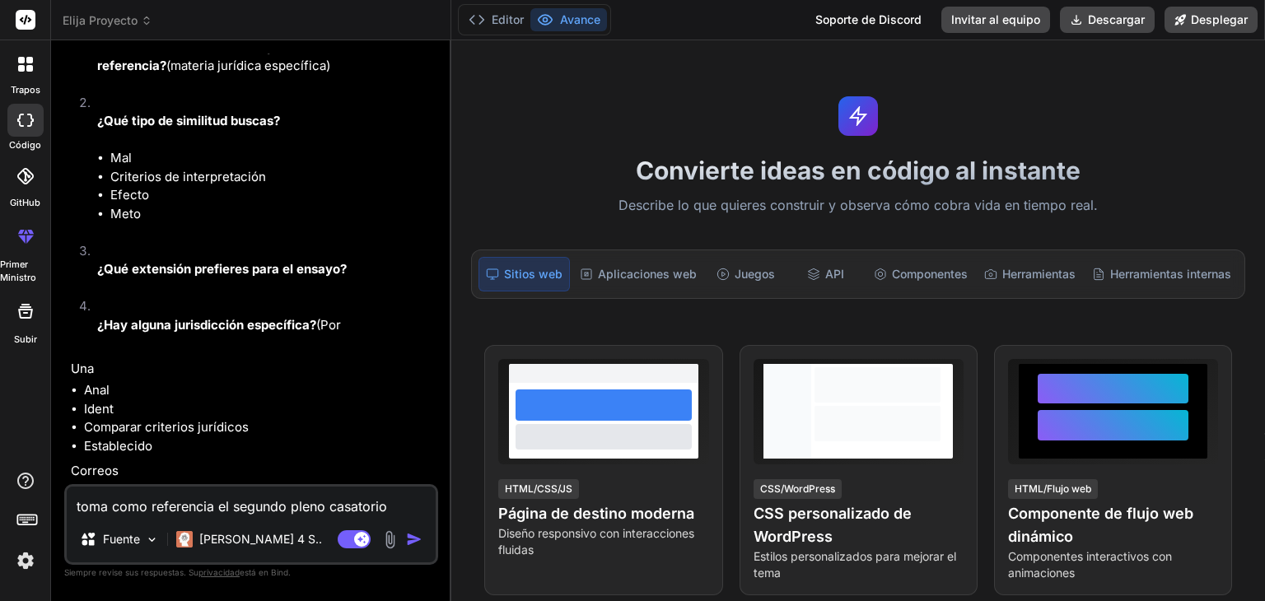
click at [394, 538] on img at bounding box center [389, 539] width 19 height 19
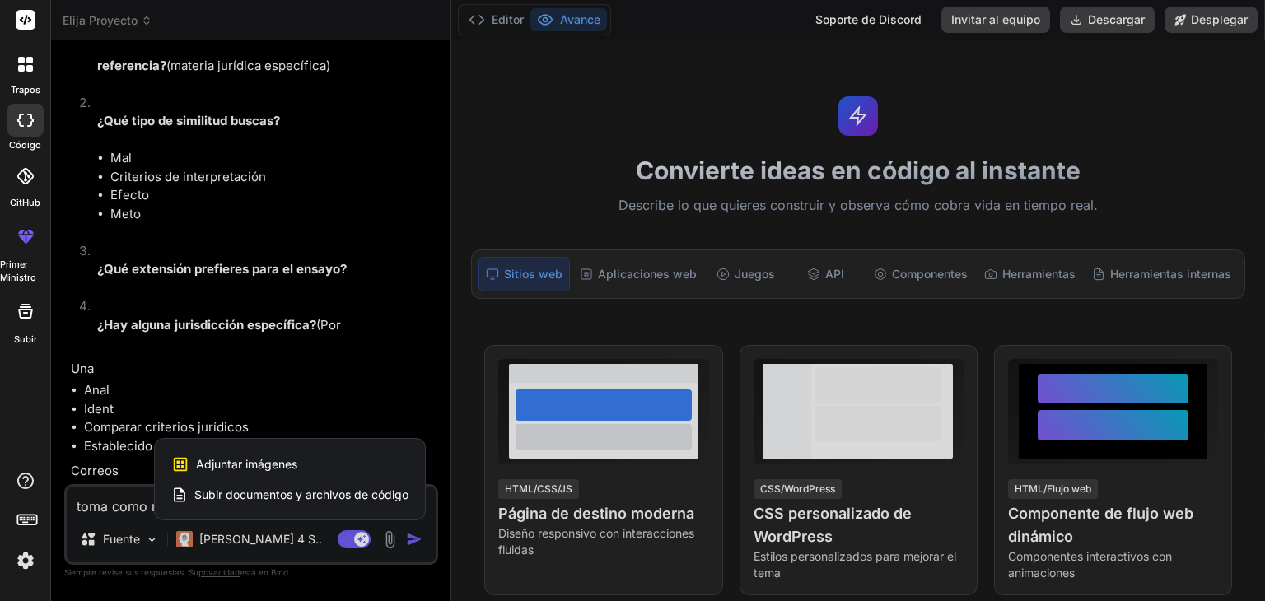
click at [301, 494] on font "Subir documentos y archivos de código" at bounding box center [301, 494] width 214 height 14
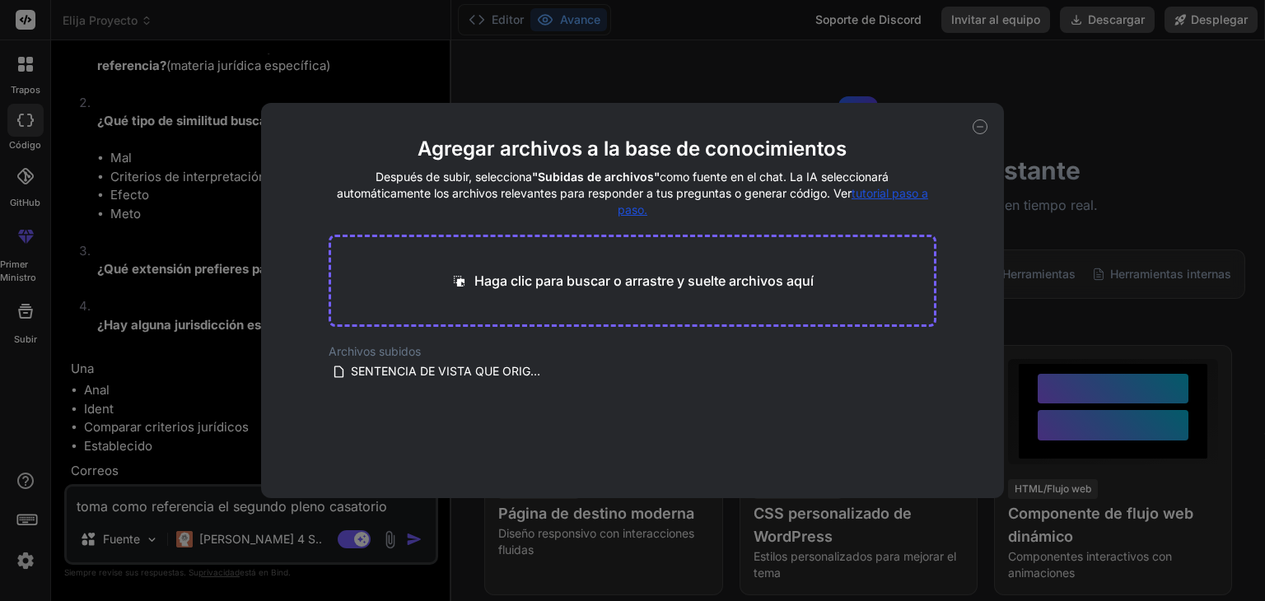
drag, startPoint x: 423, startPoint y: 377, endPoint x: 687, endPoint y: 439, distance: 270.6
click at [687, 439] on main "Agregar archivos a la base de conocimientos Después de subir, selecciona "Subid…" at bounding box center [633, 317] width 608 height 362
drag, startPoint x: 497, startPoint y: 376, endPoint x: 260, endPoint y: 523, distance: 278.8
click at [260, 523] on div "Agregar archivos a la base de conocimientos Después de subir, selecciona "Subid…" at bounding box center [632, 300] width 1265 height 601
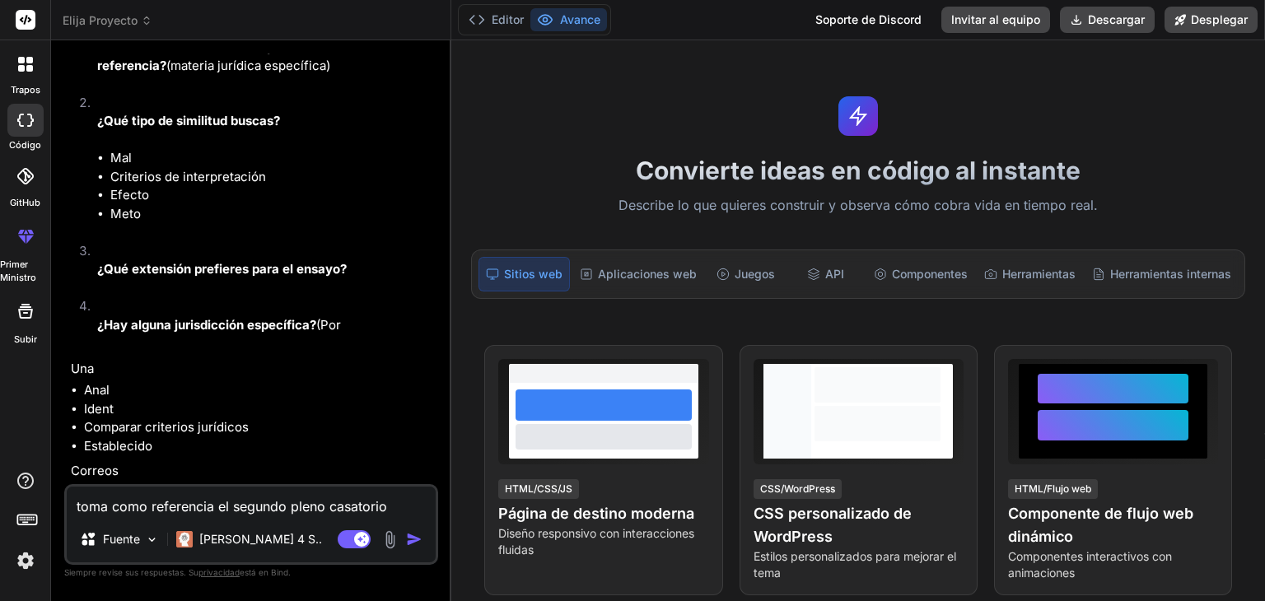
click at [397, 547] on img at bounding box center [389, 539] width 19 height 19
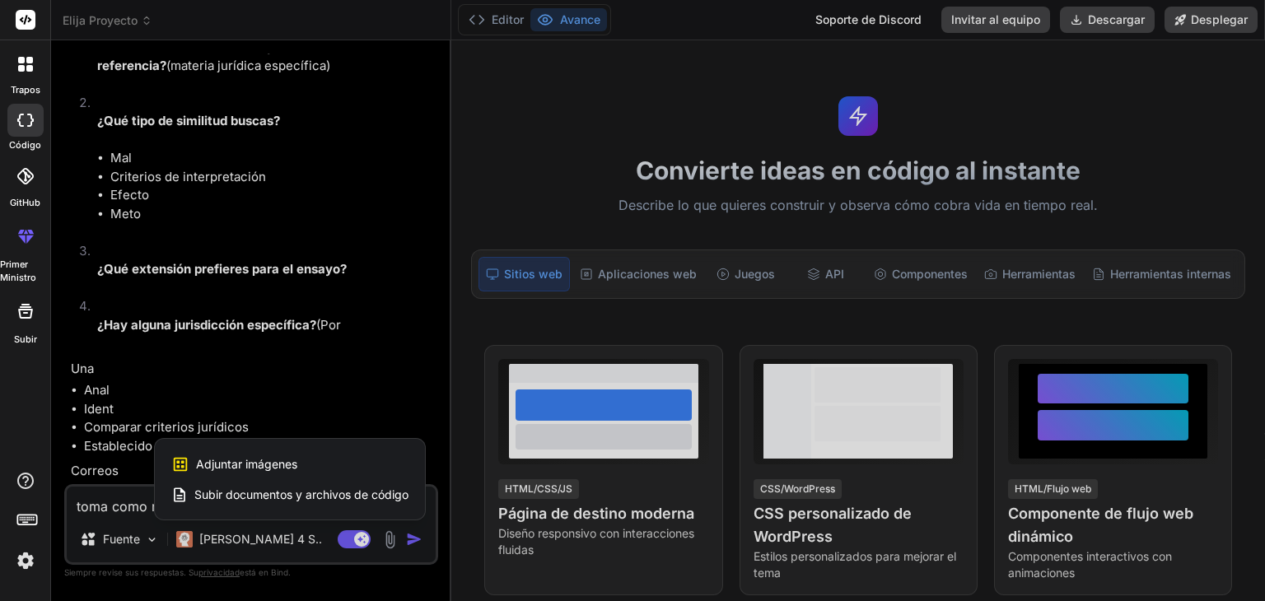
click at [366, 501] on font "Subir documentos y archivos de código" at bounding box center [301, 494] width 214 height 14
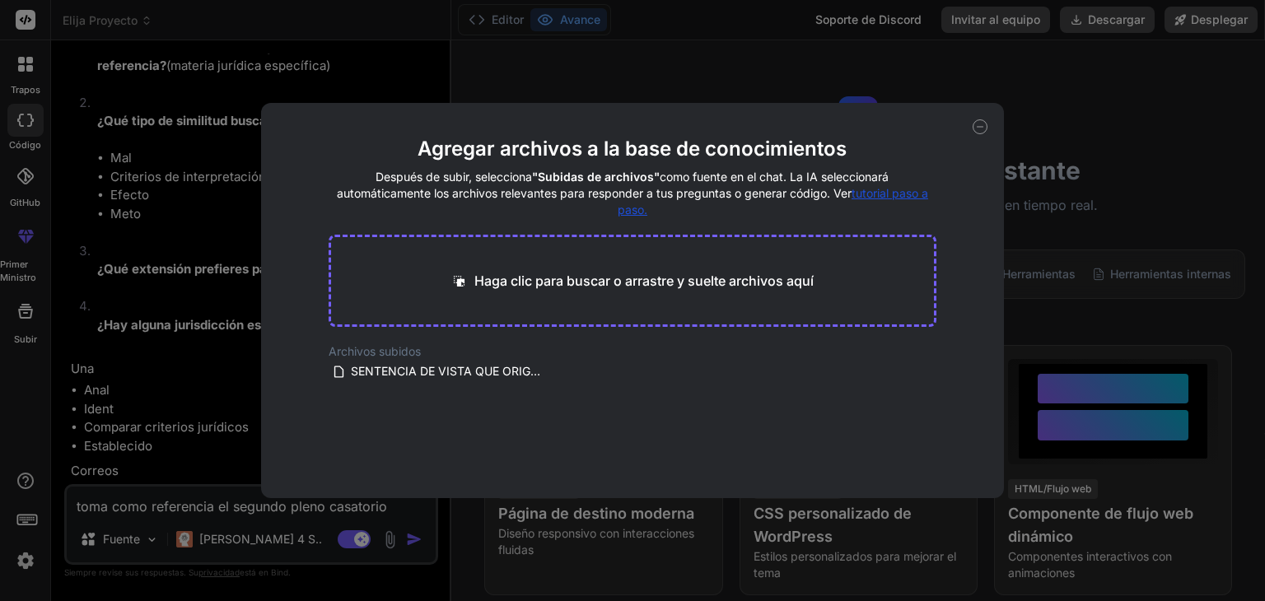
click at [211, 507] on div "Agregar archivos a la base de conocimientos Después de subir, selecciona "Subid…" at bounding box center [632, 300] width 1265 height 601
type textarea "x"
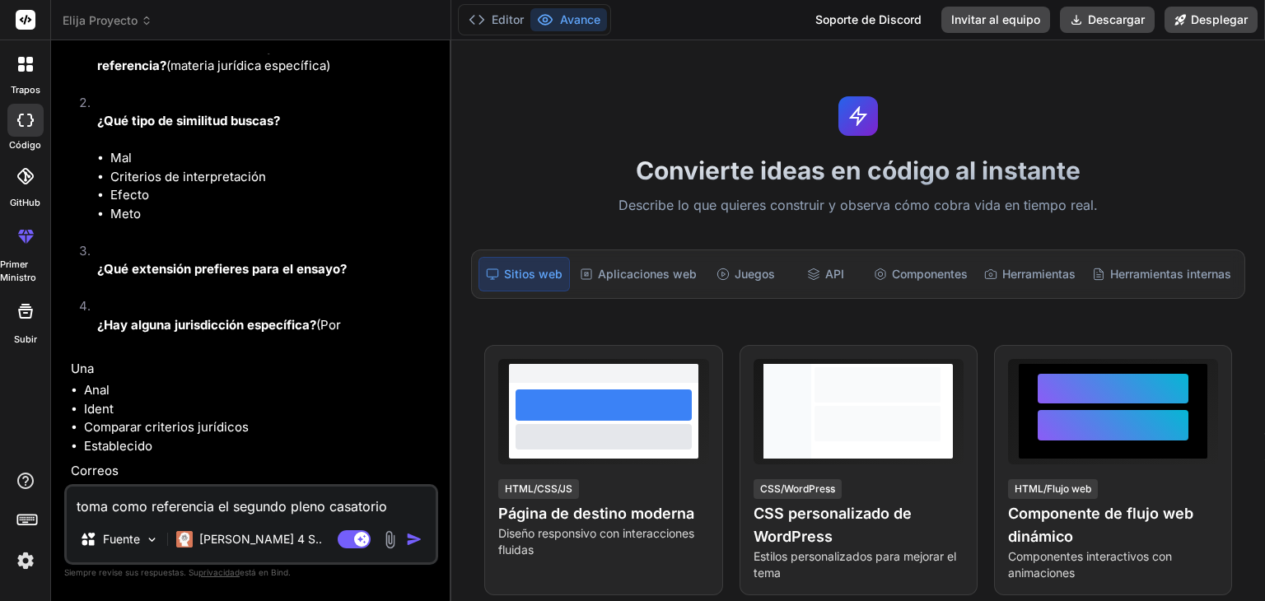
click at [211, 507] on textarea "toma como referencia el segundo pleno casatorio buscar una sentencia con simili…" at bounding box center [251, 502] width 369 height 30
type textarea "t"
type textarea "x"
type textarea "to"
type textarea "x"
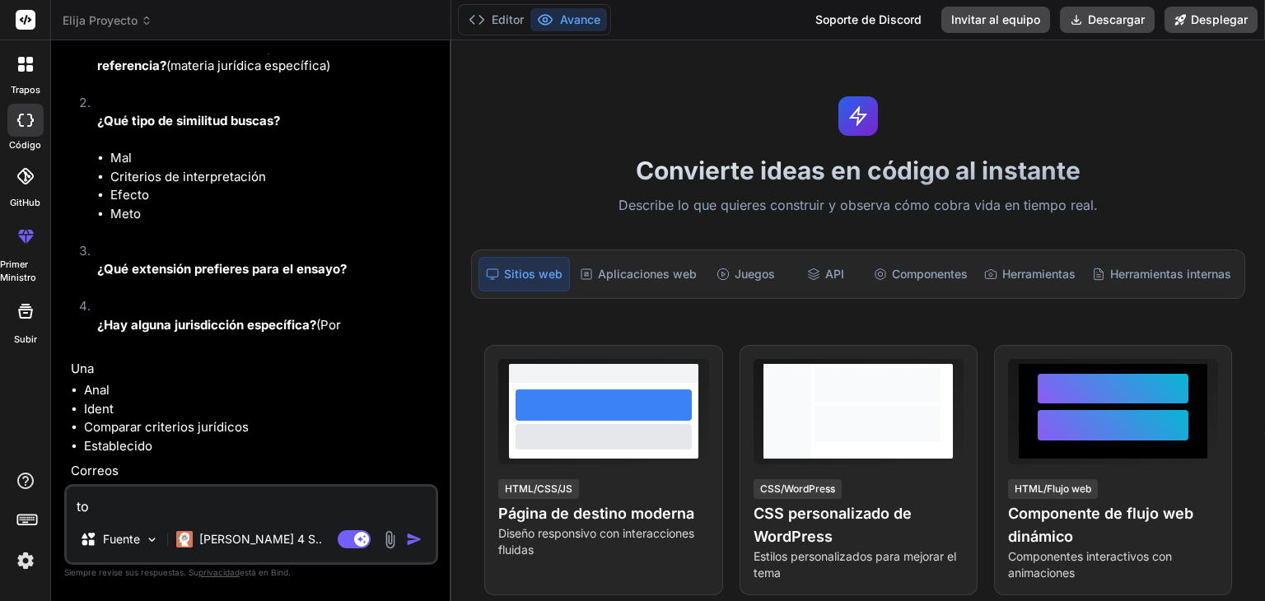
type textarea "tom"
type textarea "x"
type textarea "tomo"
type textarea "x"
type textarea "tomo"
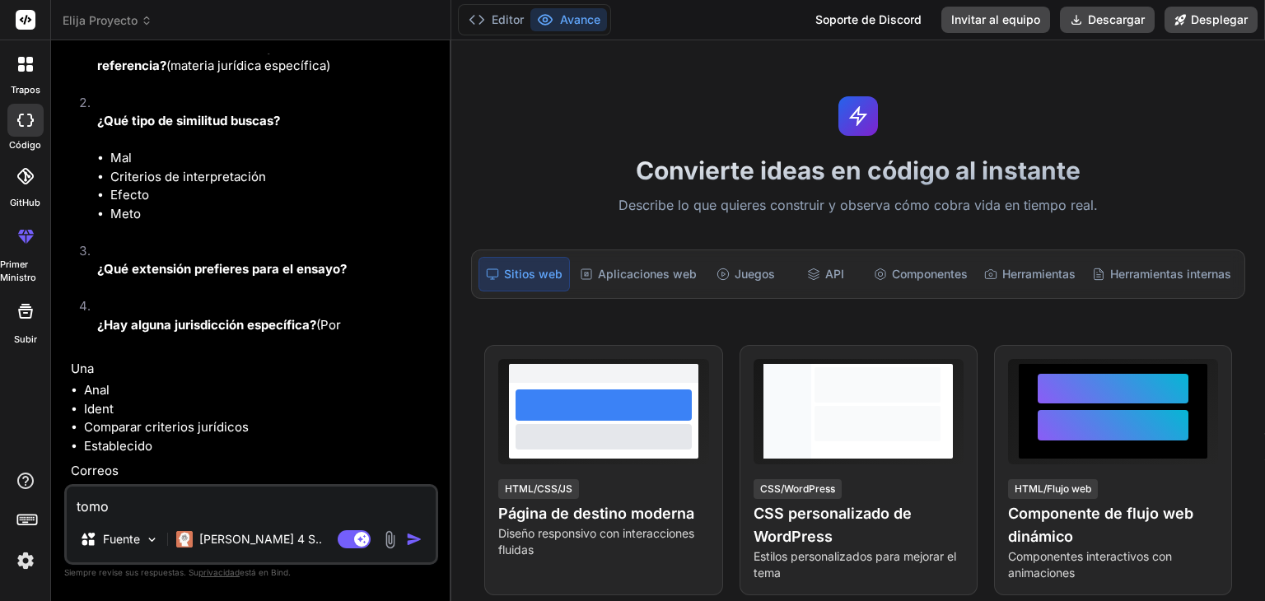
type textarea "x"
type textarea "tomo c"
type textarea "x"
type textarea "tomo co"
type textarea "x"
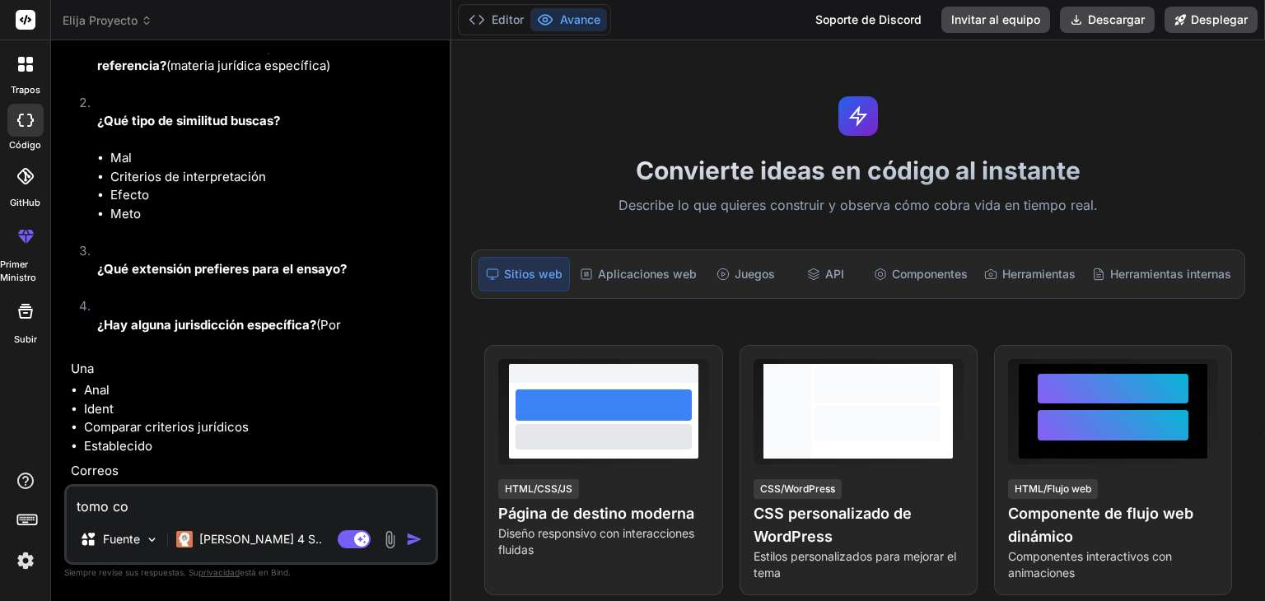
type textarea "tomo com"
type textarea "x"
type textarea "tomo como"
type textarea "x"
type textarea "tomo como"
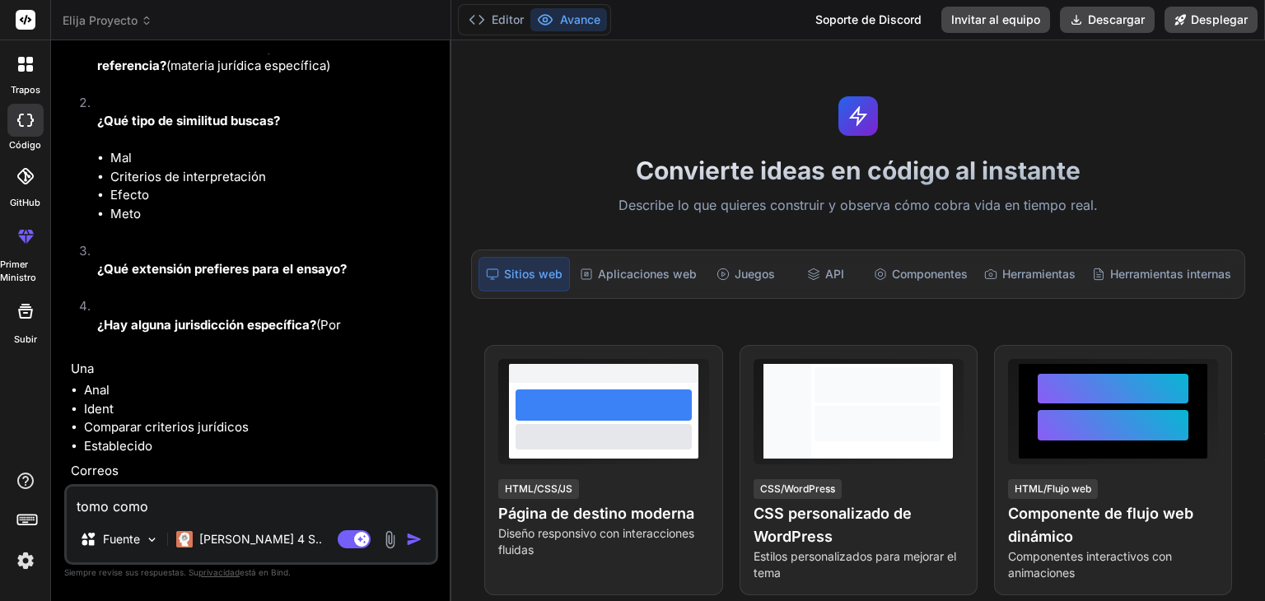
type textarea "x"
type textarea "tomo como r"
type textarea "x"
type textarea "tomo como re"
type textarea "x"
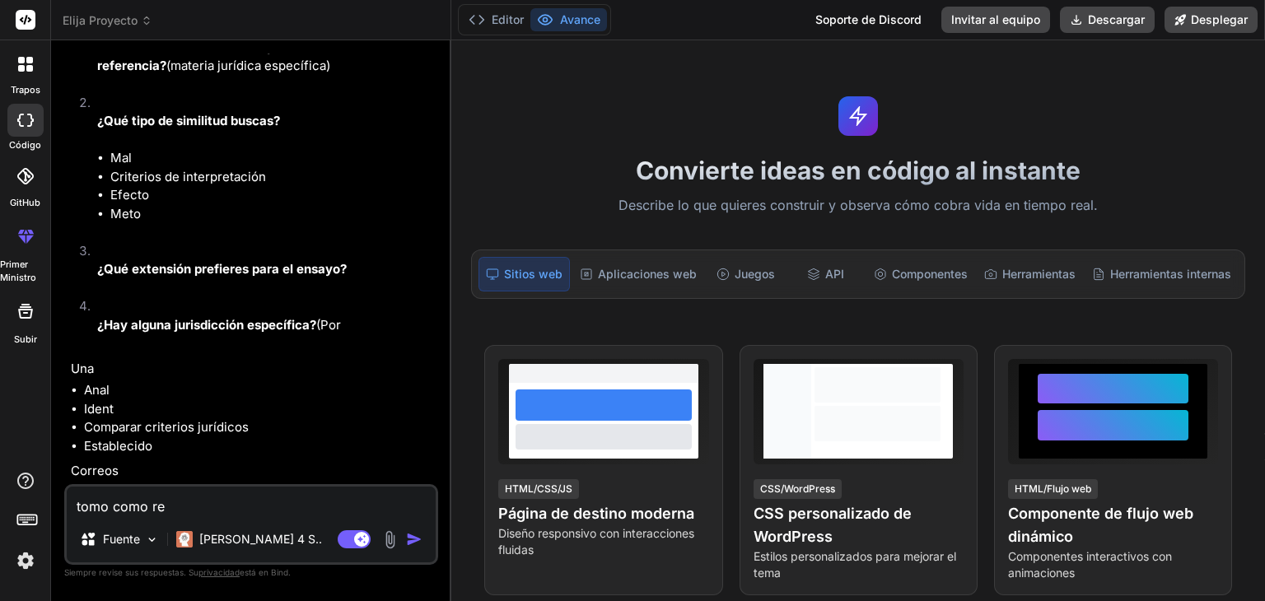
type textarea "tomo como ref"
type textarea "x"
type textarea "tomo como refe"
type textarea "x"
type textarea "tomo como refer"
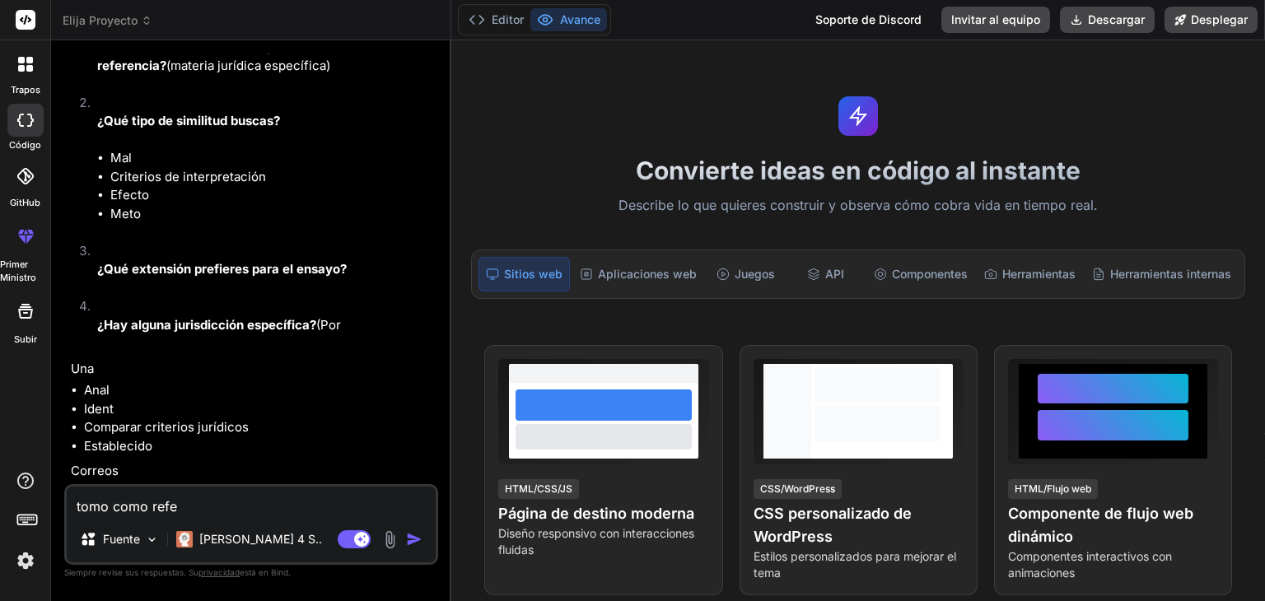
type textarea "x"
type textarea "tomo como refere"
type textarea "x"
type textarea "tomo como referen"
type textarea "x"
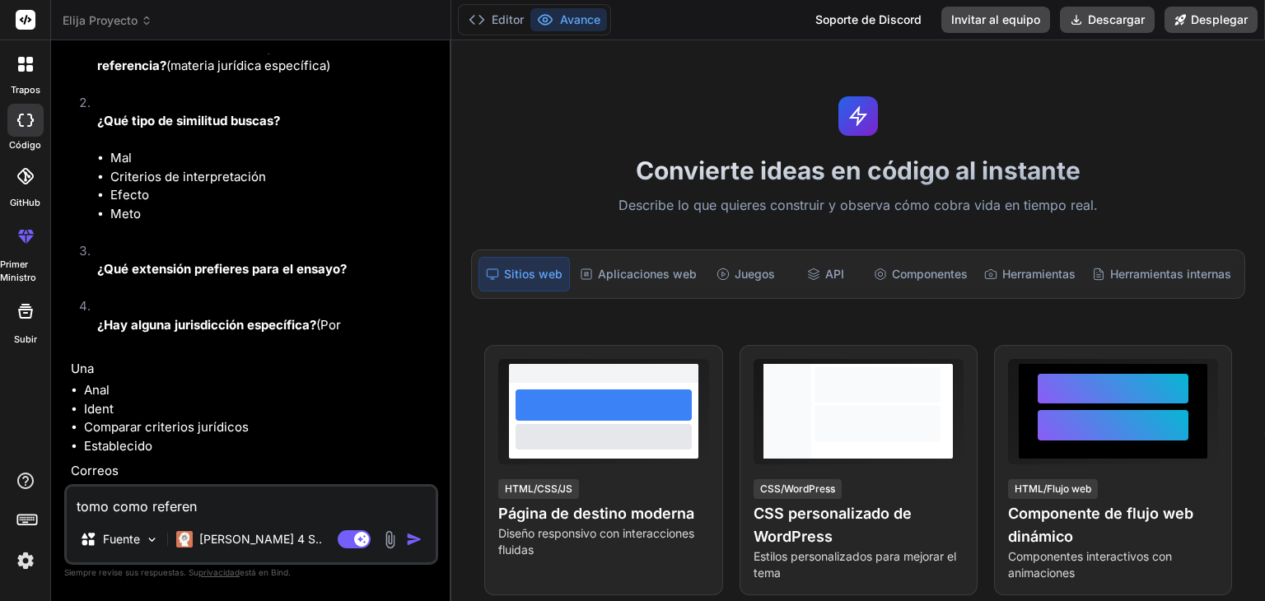
type textarea "tomo como referenc"
type textarea "x"
type textarea "tomo como referenci"
type textarea "x"
type textarea "tomo como referencia"
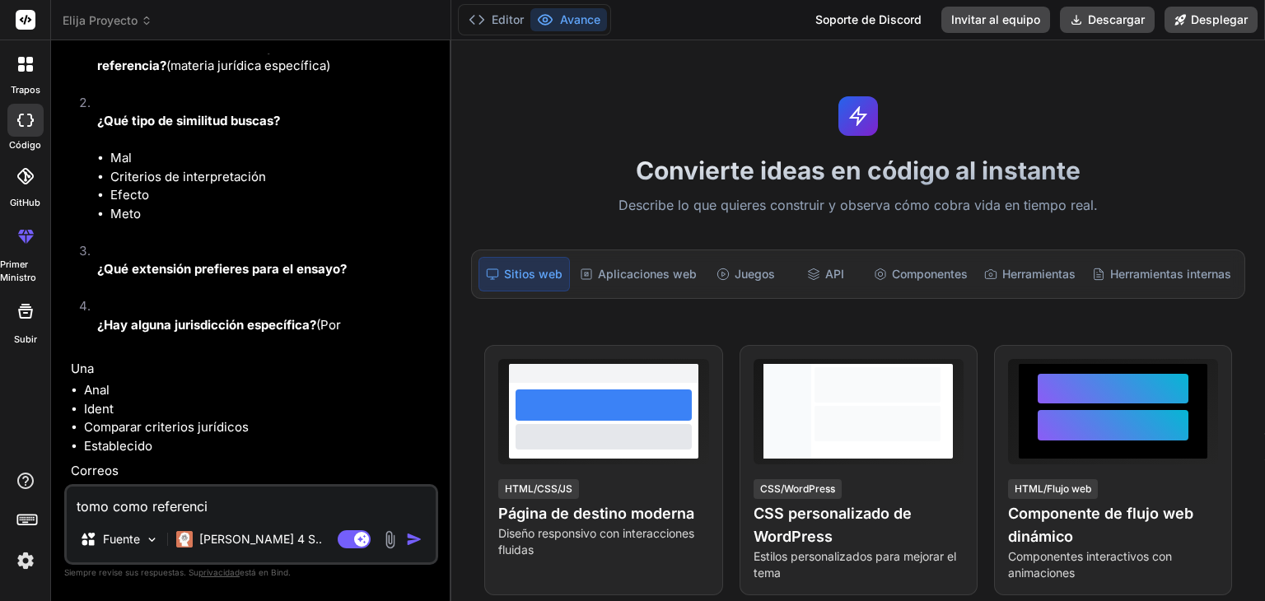
type textarea "x"
type textarea "tomo como referencia"
type textarea "x"
type textarea "tomo como referencia e"
type textarea "x"
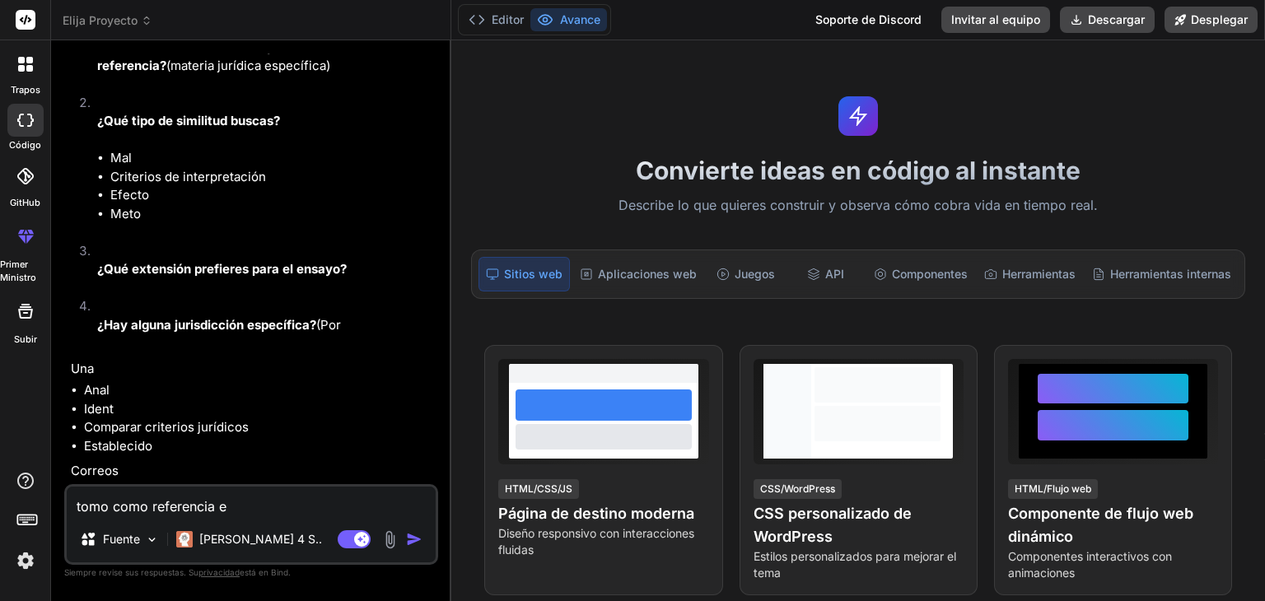
type textarea "tomo como referencia es"
type textarea "x"
type textarea "tomo como referencia esa"
type textarea "x"
type textarea "tomo como referencia esa"
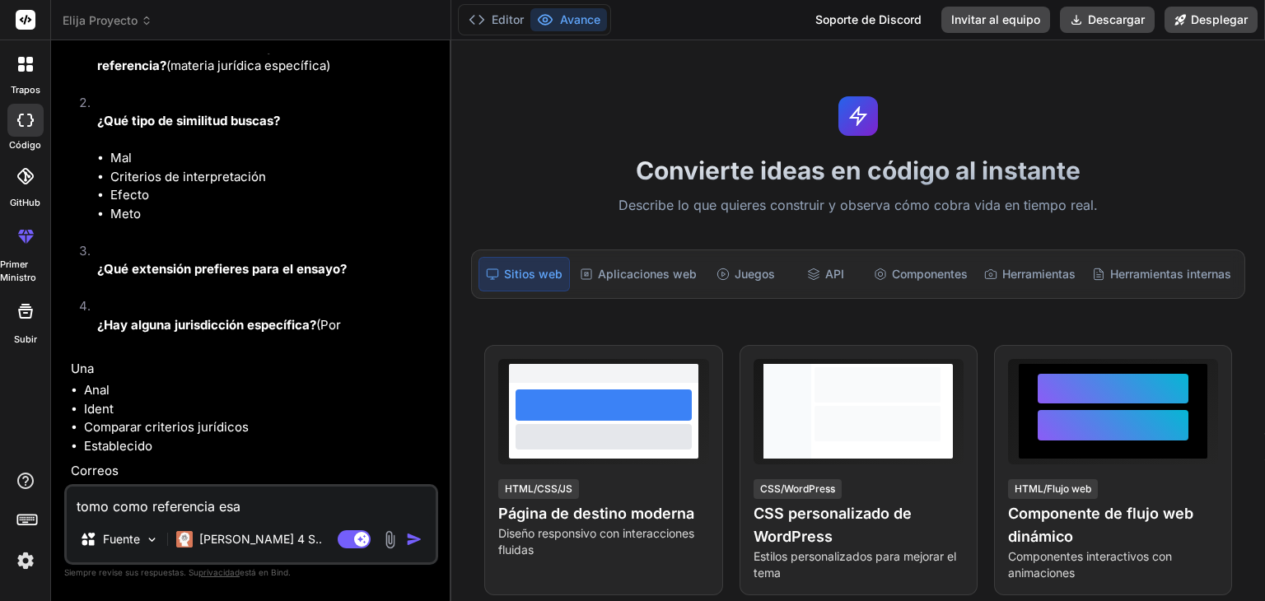
type textarea "x"
type textarea "tomo como referencia esa s"
type textarea "x"
type textarea "tomo como referencia esa se"
type textarea "x"
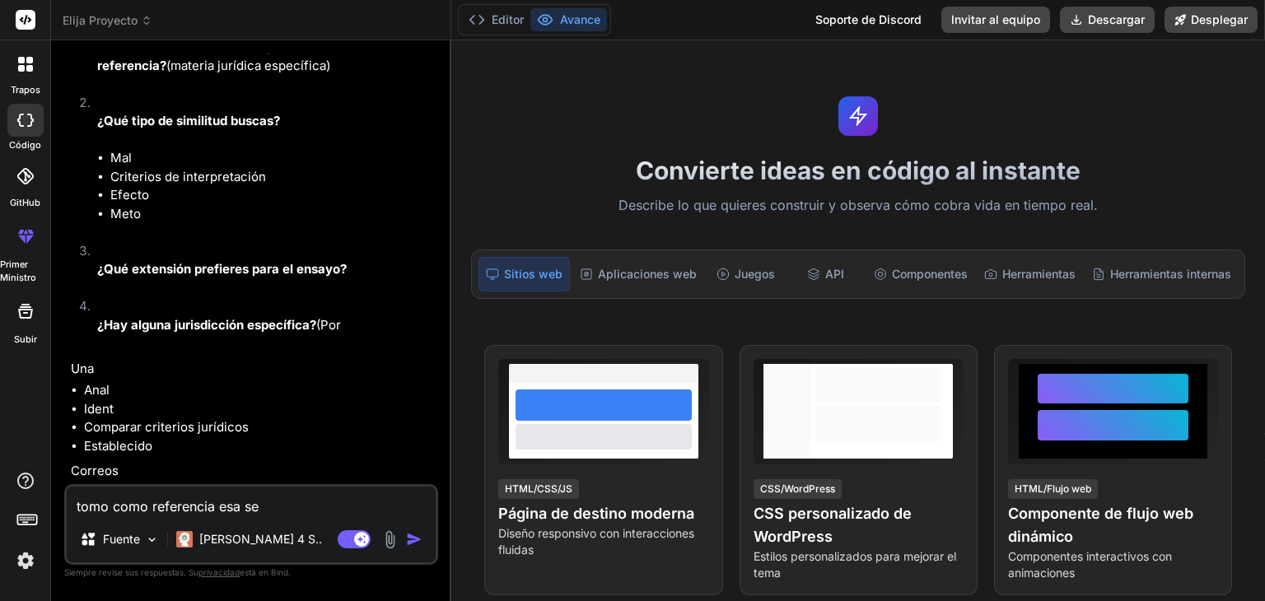
type textarea "tomo como referencia esa sen"
type textarea "x"
type textarea "tomo como referencia esa sent"
type textarea "x"
type textarea "tomo como referencia esa sente"
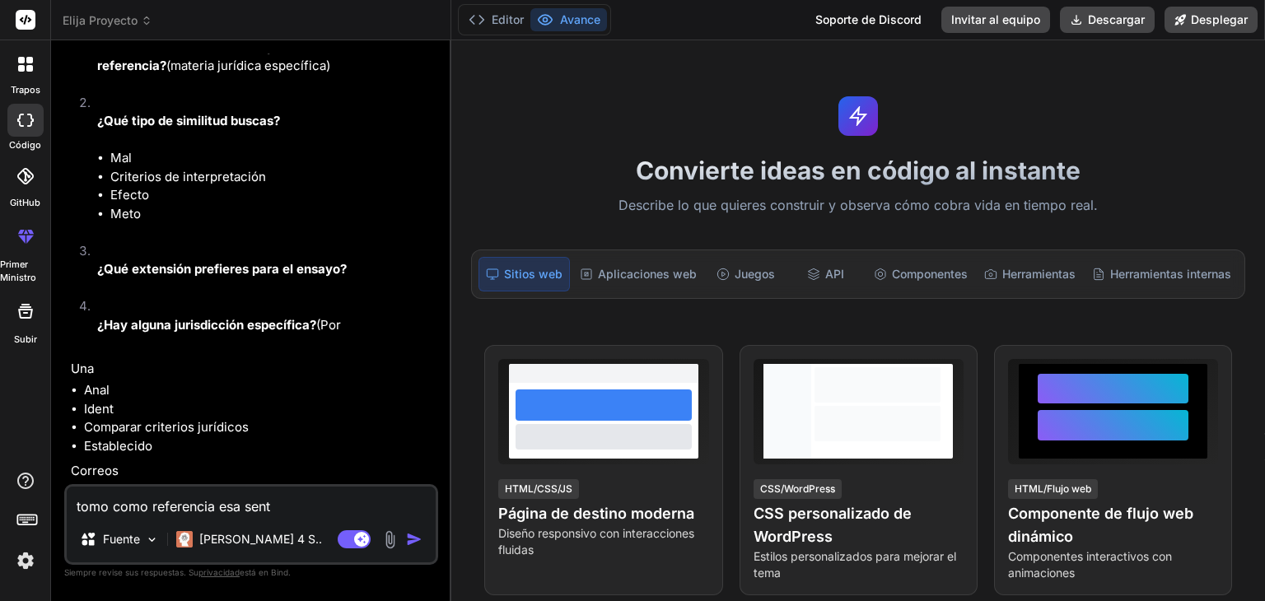
type textarea "x"
type textarea "tomo como referencia esa senten"
type textarea "x"
type textarea "tomo como referencia esa sentenc"
type textarea "x"
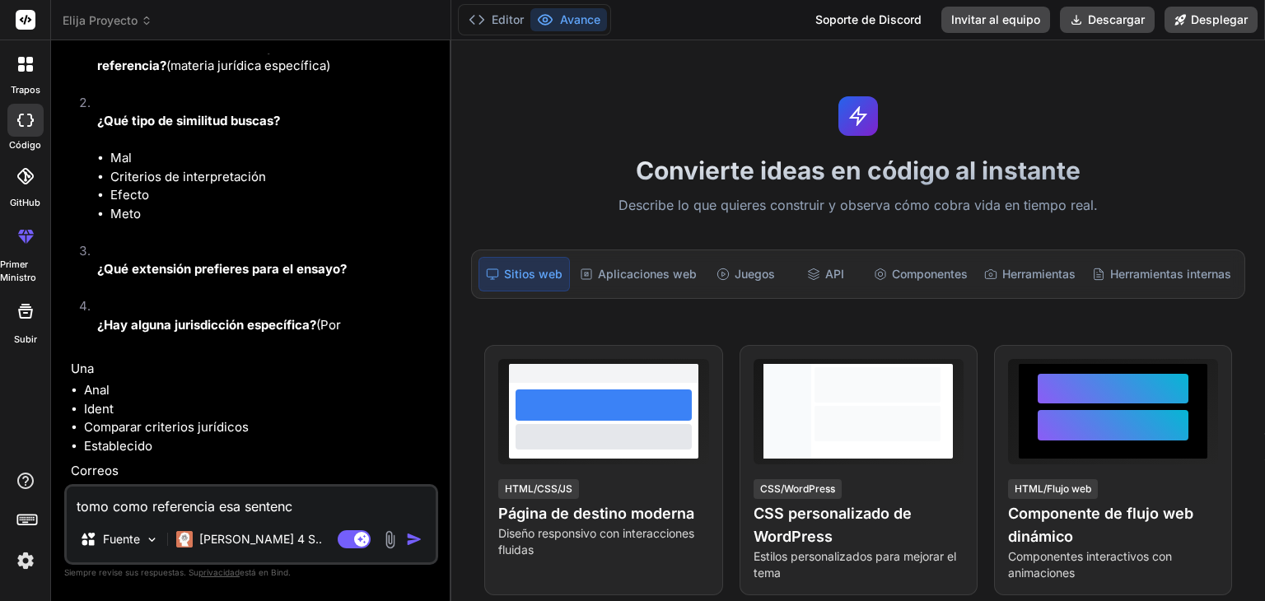
type textarea "tomo como referencia esa sentenci"
type textarea "x"
type textarea "tomo como referencia esa sentencia"
type textarea "x"
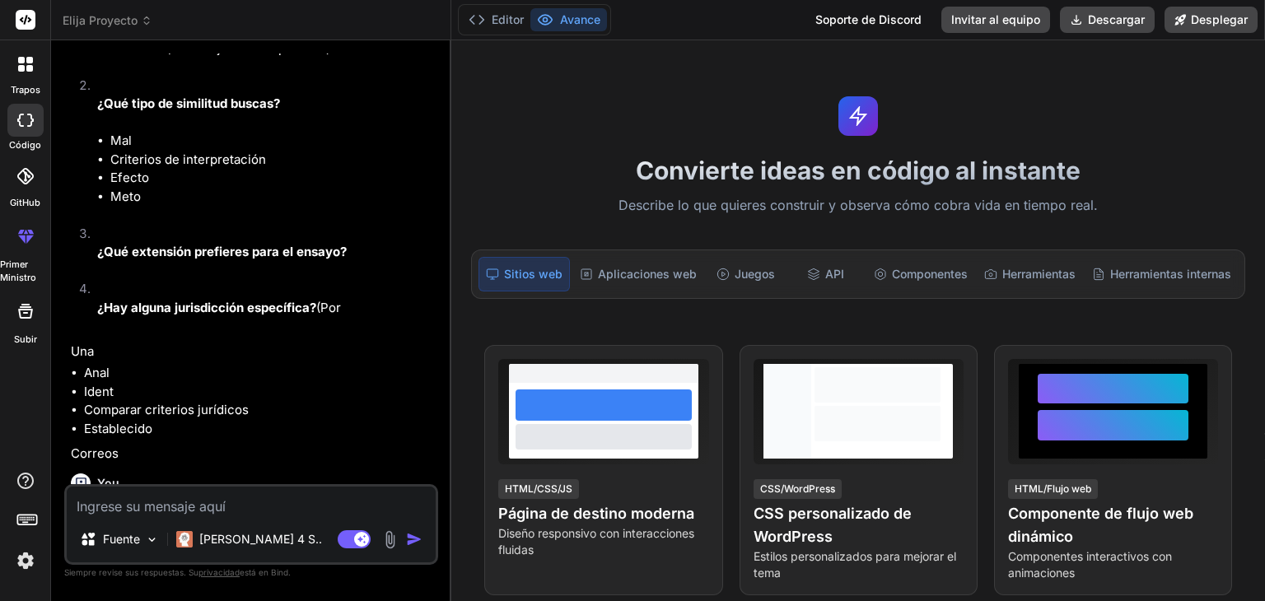
scroll to position [906, 0]
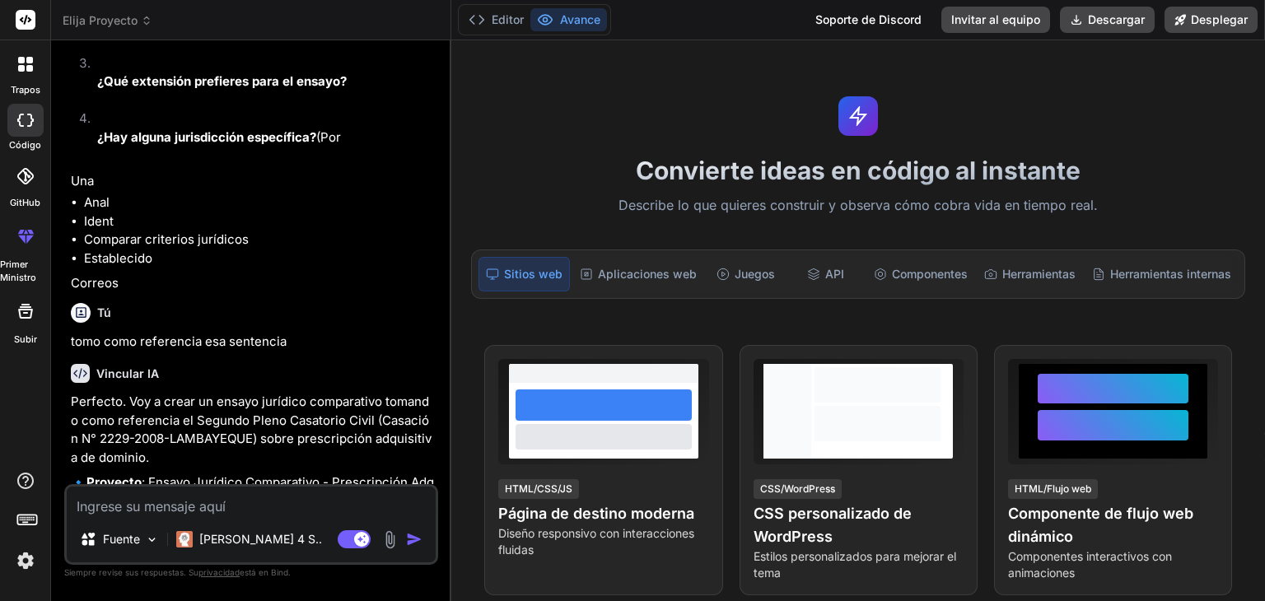
type textarea "x"
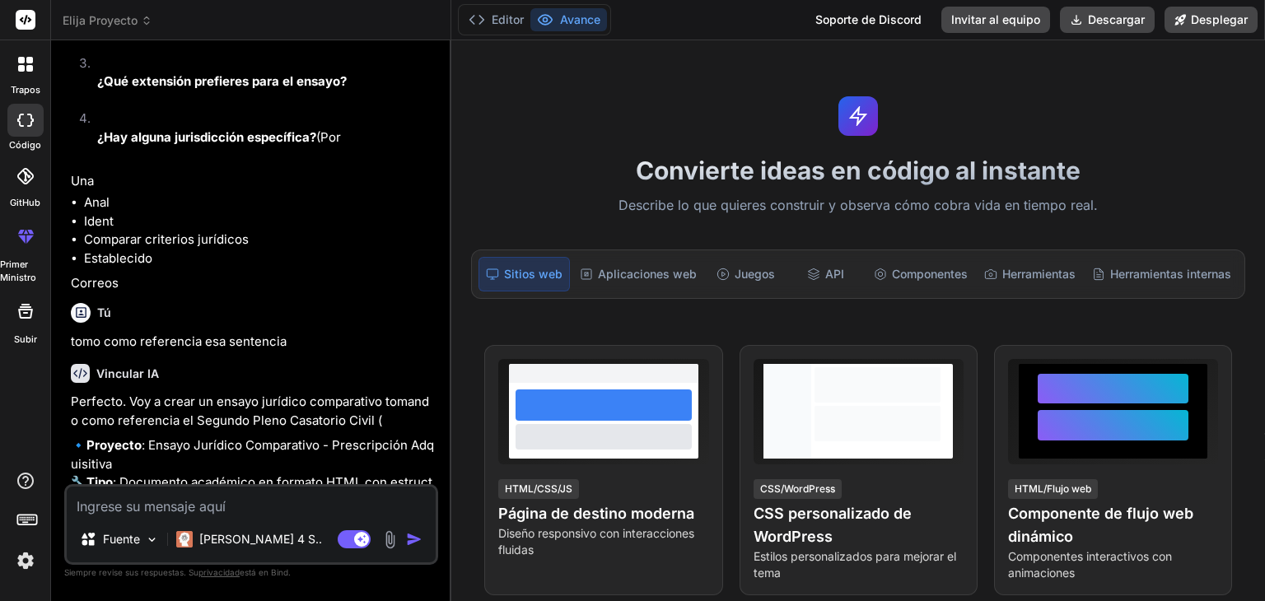
click at [389, 323] on div "Tú" at bounding box center [253, 313] width 364 height 20
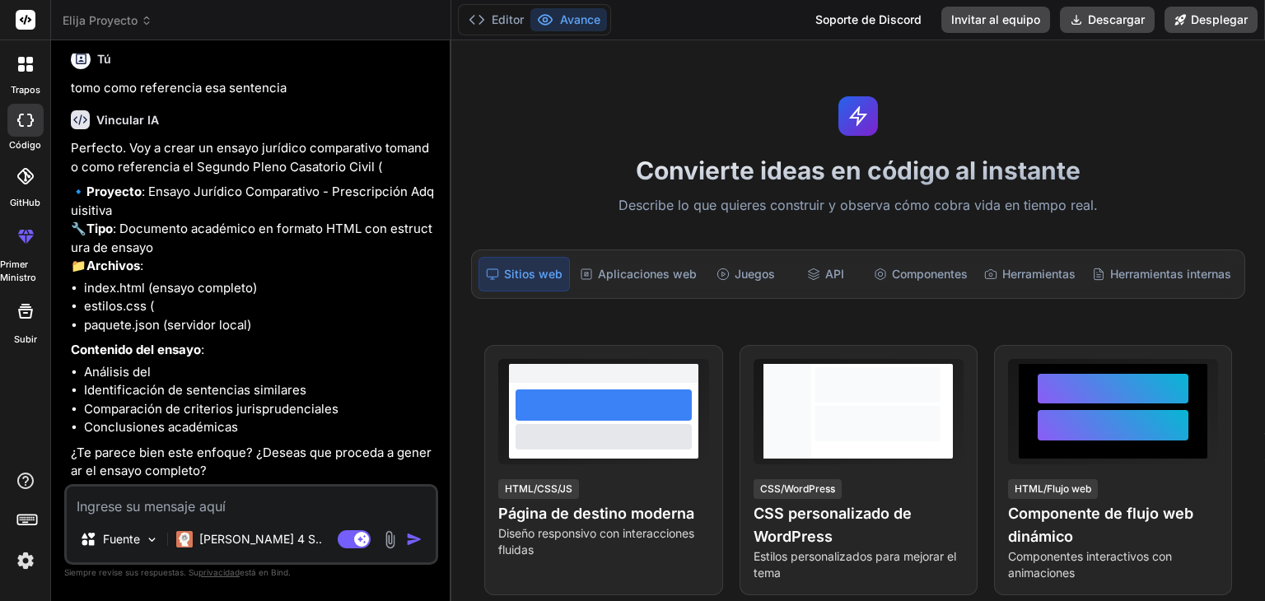
scroll to position [1214, 0]
click at [271, 510] on textarea at bounding box center [251, 502] width 369 height 30
type textarea "s"
type textarea "x"
type textarea "si"
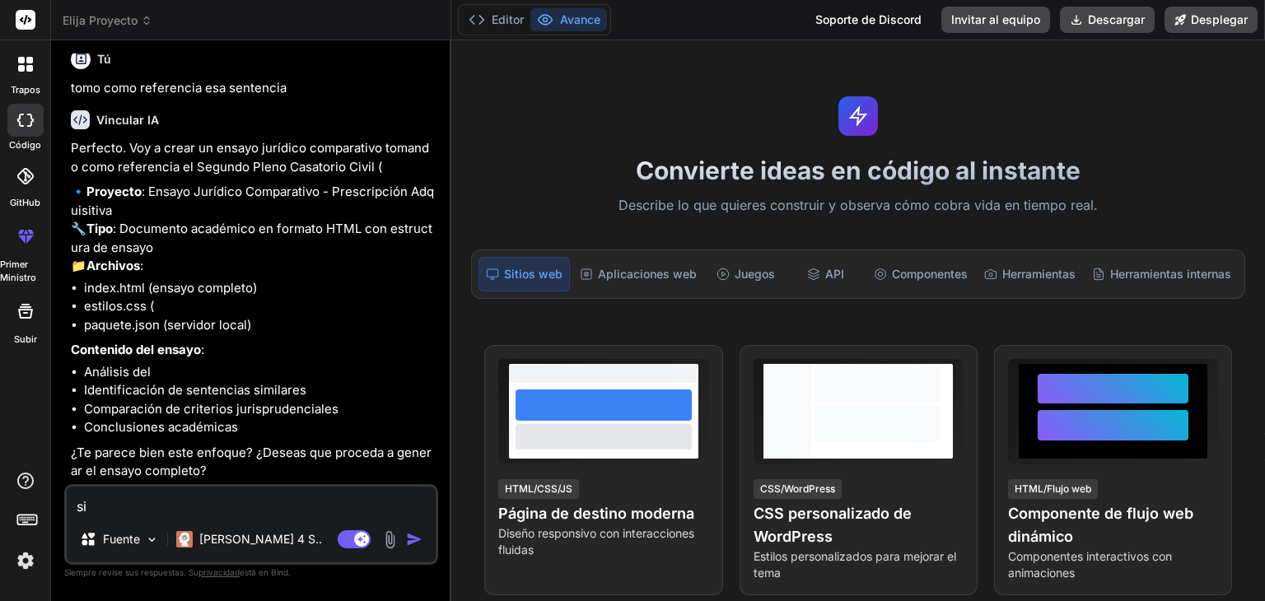
type textarea "x"
type textarea "si"
type textarea "x"
type textarea "si a"
type textarea "x"
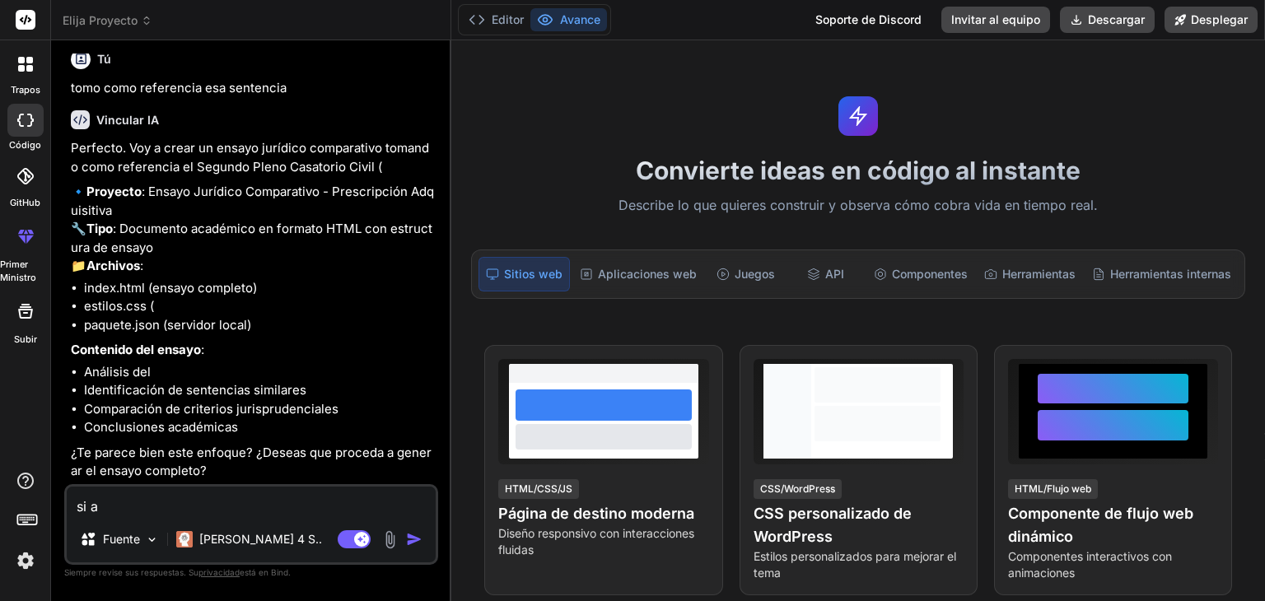
type textarea "si ah"
type textarea "x"
type textarea "si aho"
type textarea "x"
type textarea "si ahor"
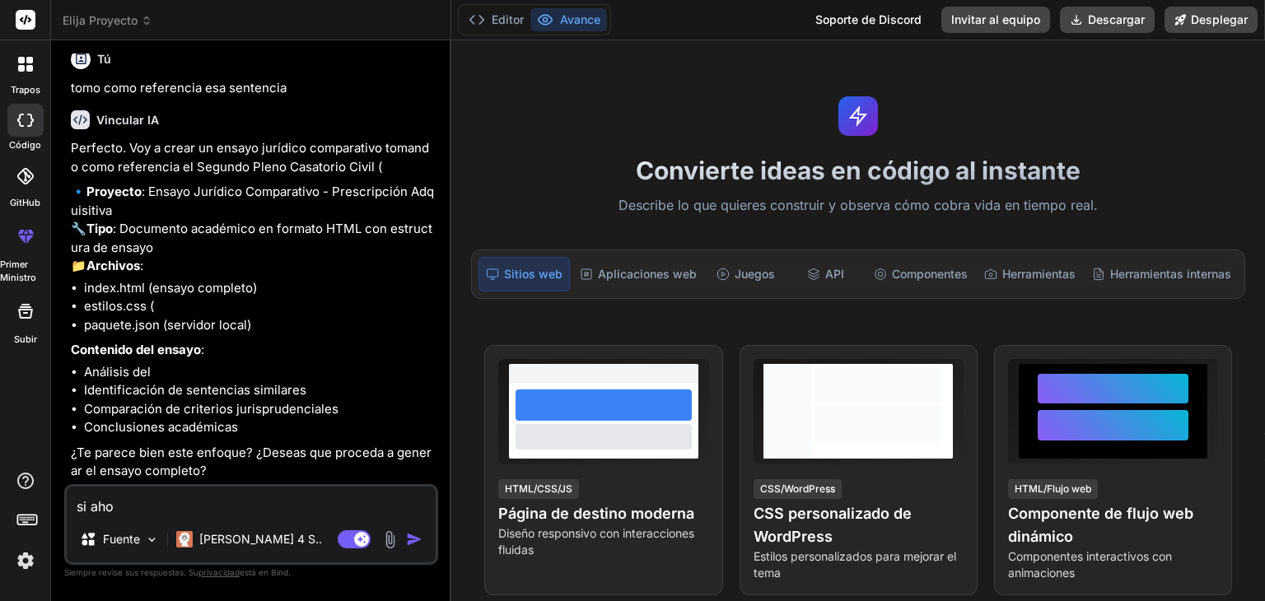
type textarea "x"
type textarea "si ahora"
type textarea "x"
type textarea "si ahora"
type textarea "x"
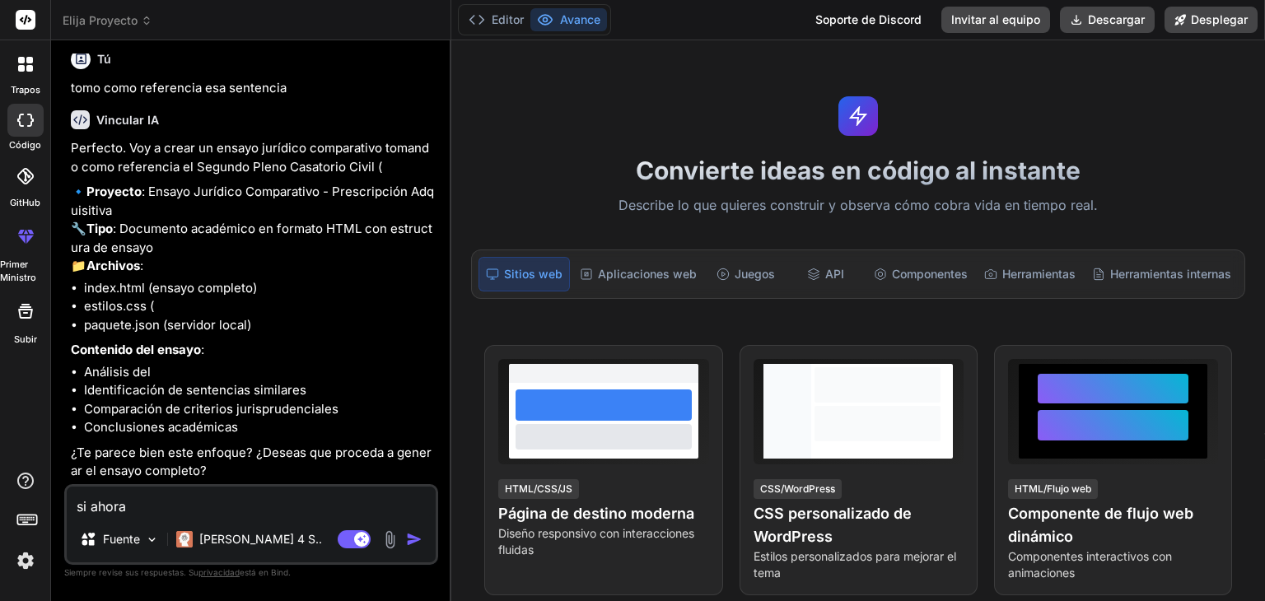
type textarea "si ahora r"
type textarea "x"
type textarea "si ahora re"
type textarea "x"
type textarea "si ahora rea"
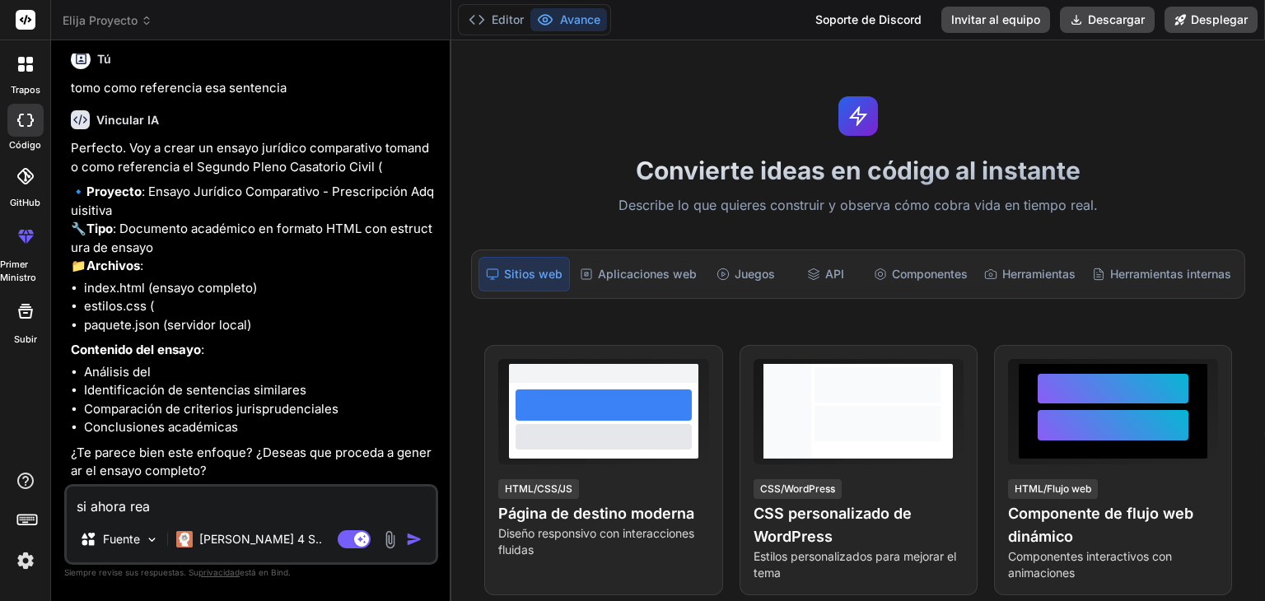
type textarea "x"
type textarea "si ahora reañ"
type textarea "x"
type textarea "si ahora reañi"
type textarea "x"
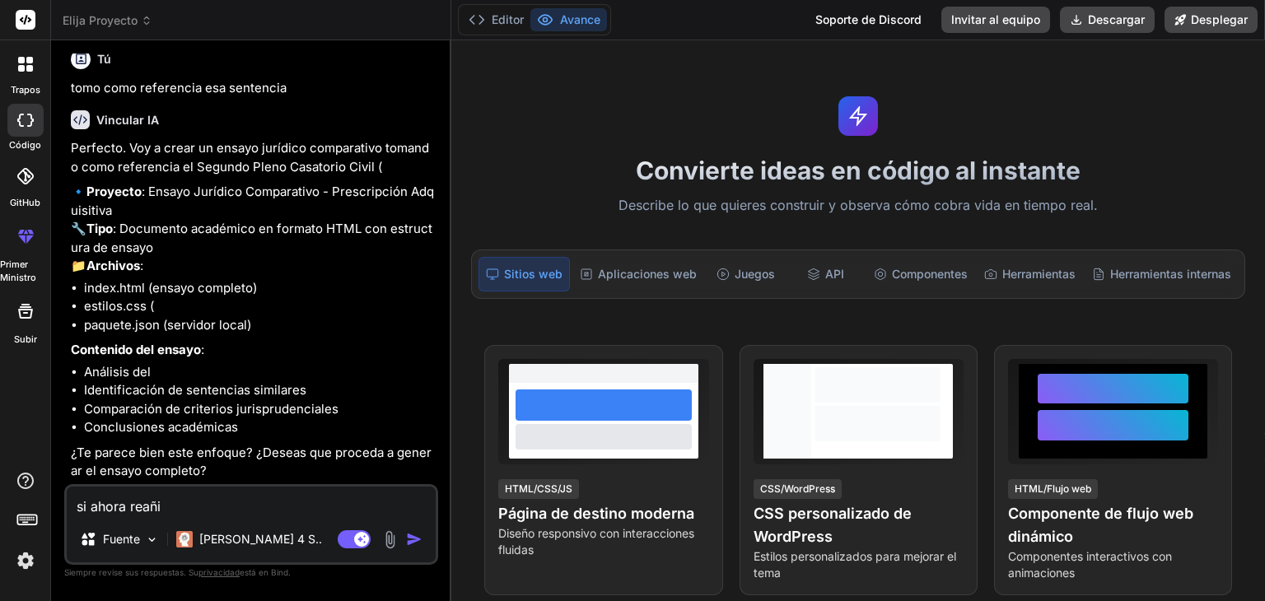
type textarea "si ahora reañiz"
type textarea "x"
type textarea "si ahora reañiza"
type textarea "x"
type textarea "si ahora reañiza"
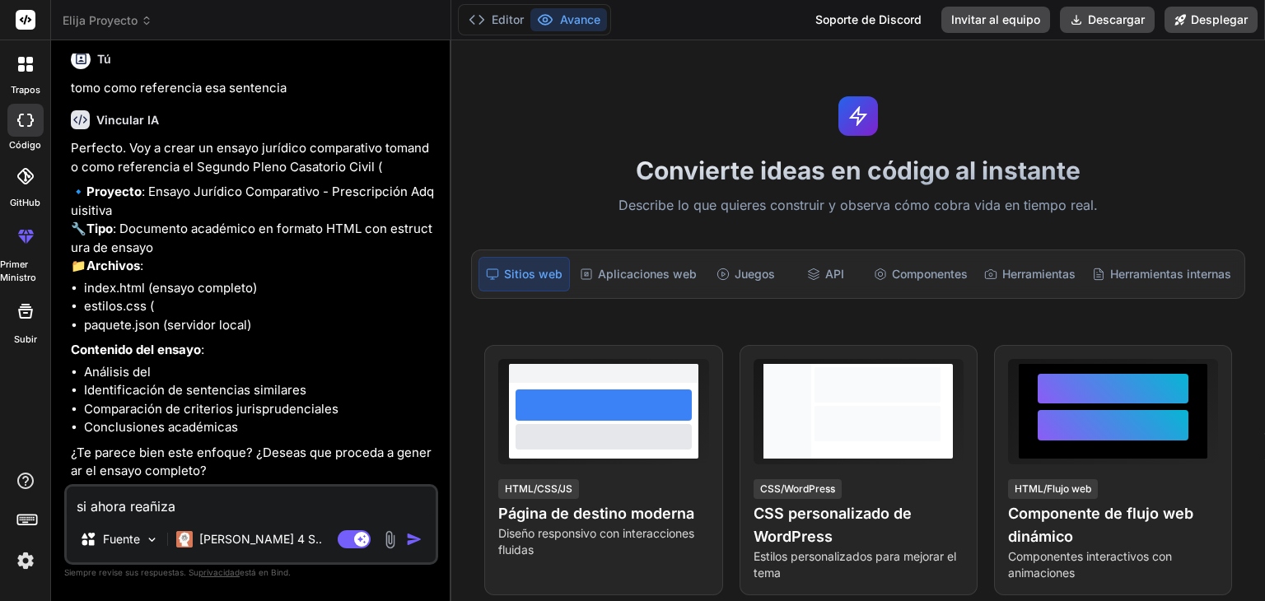
type textarea "x"
type textarea "si ahora reañiza u"
type textarea "x"
type textarea "si ahora reañiza un"
type textarea "x"
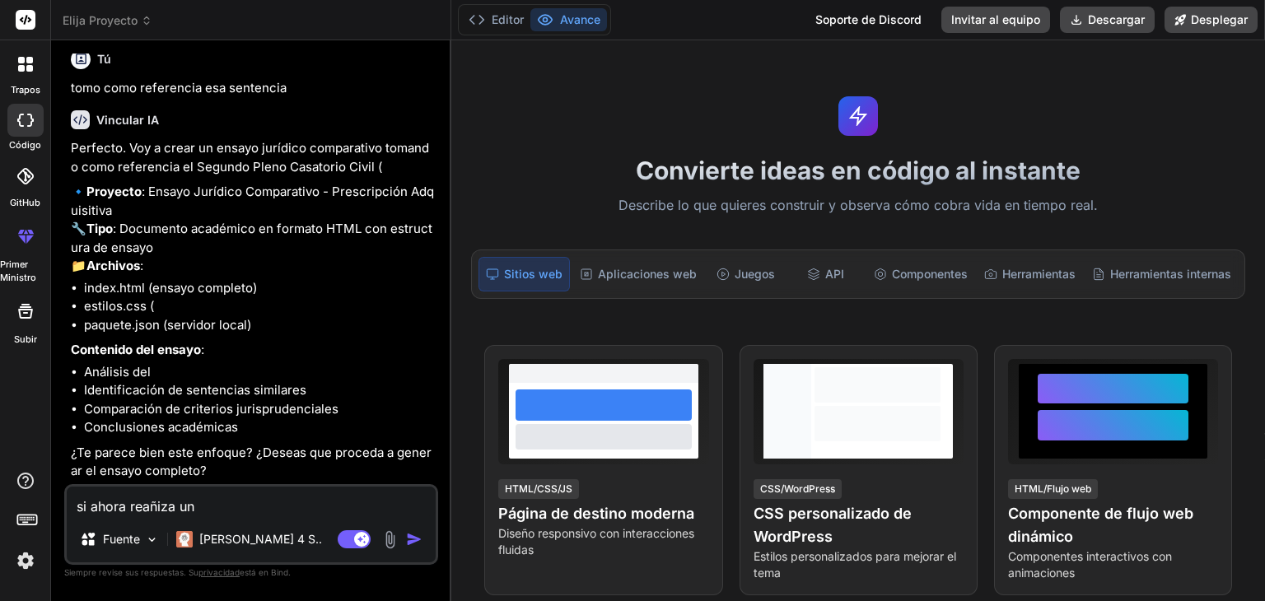
type textarea "si ahora reañiza un"
type textarea "x"
type textarea "si ahora reañiza un e"
type textarea "x"
type textarea "si ahora reañiza un en"
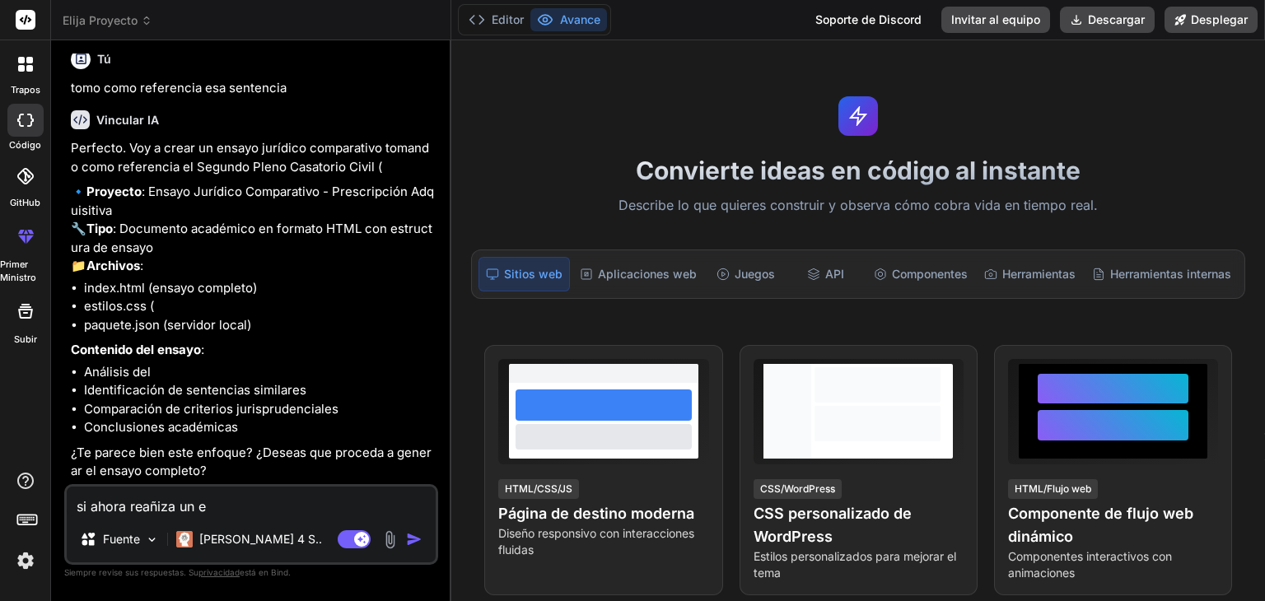
type textarea "x"
type textarea "si ahora reañiza un ens"
type textarea "x"
type textarea "si ahora reañiza un ensa"
type textarea "x"
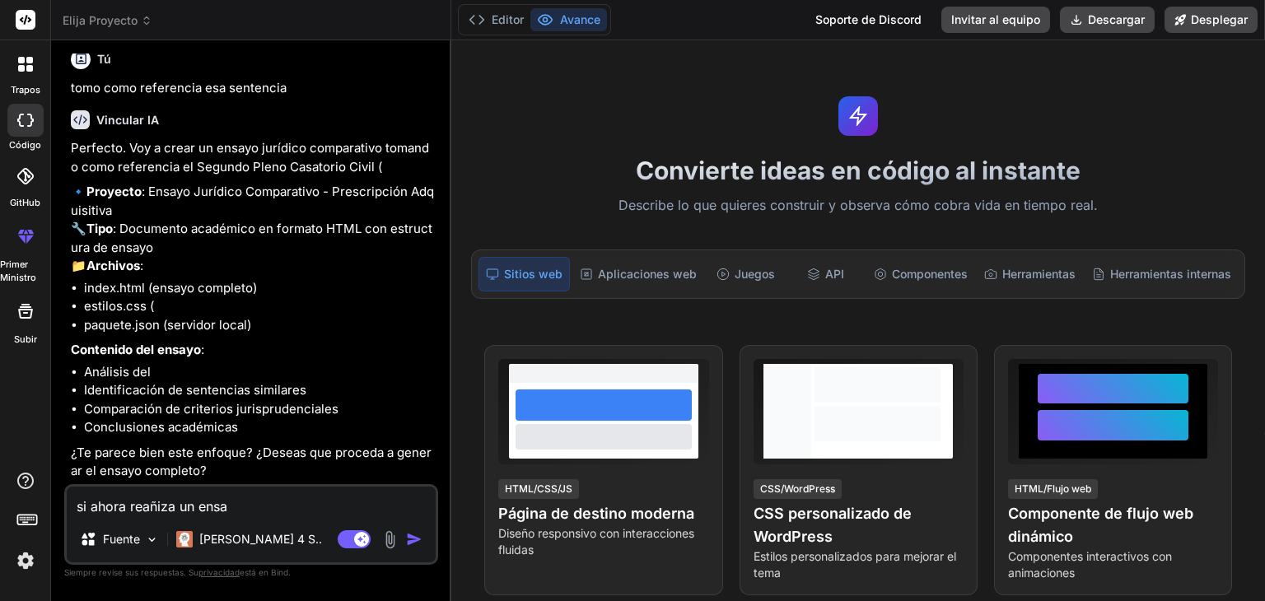
type textarea "si ahora reañiza un ensay"
type textarea "x"
type textarea "si ahora reañiza un ensayo"
type textarea "x"
type textarea "si ahora reañiza un ensayo"
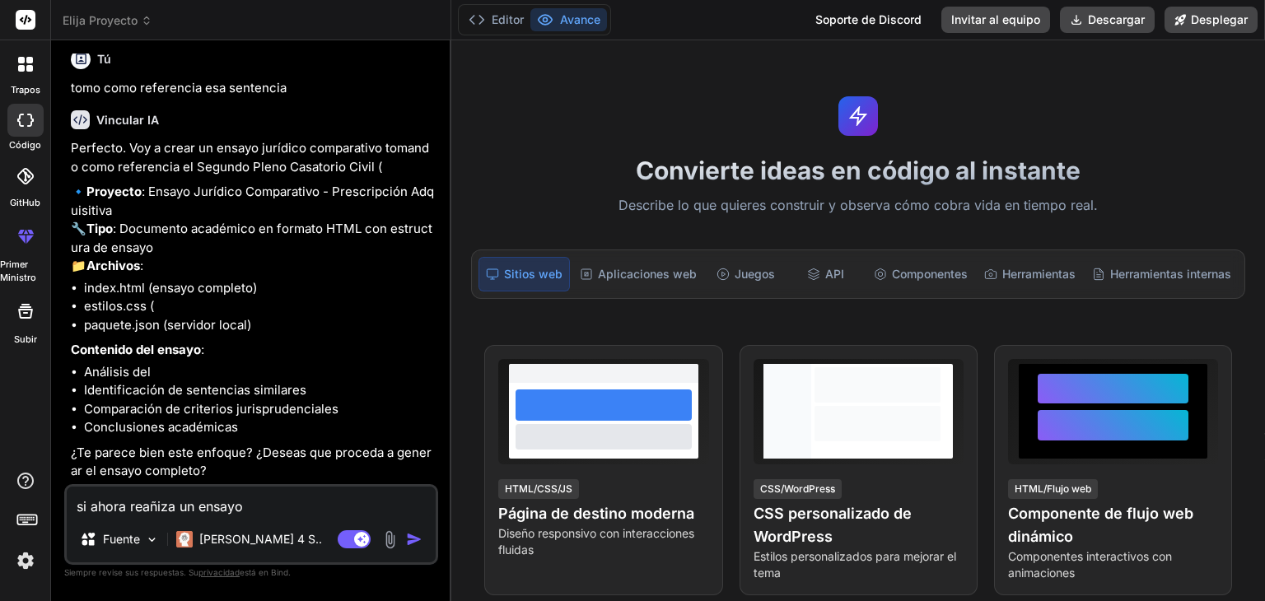
type textarea "x"
type textarea "si ahora reañiza un ensayo d"
type textarea "x"
type textarea "si ahora reañiza un ensayo de"
type textarea "x"
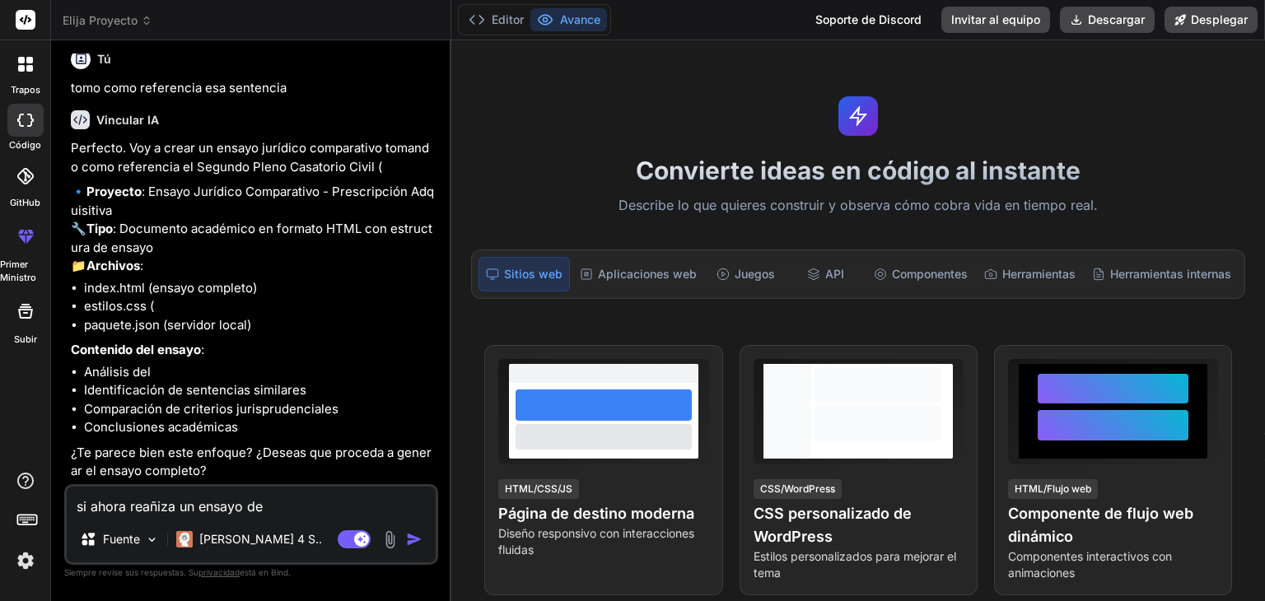
type textarea "si ahora reañiza un ensayo de"
type textarea "x"
type textarea "si ahora reañiza un ensayo de m"
type textarea "x"
type textarea "si ahora reañiza un ensayo de mi"
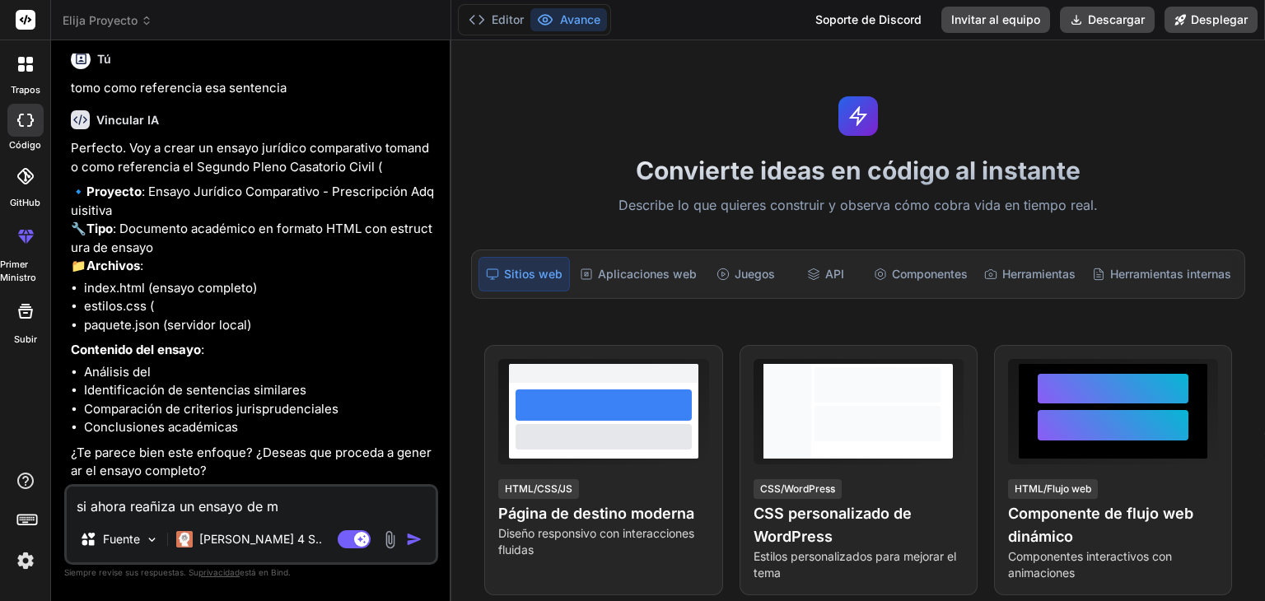
type textarea "x"
type textarea "si ahora reañiza un ensayo de min"
type textarea "x"
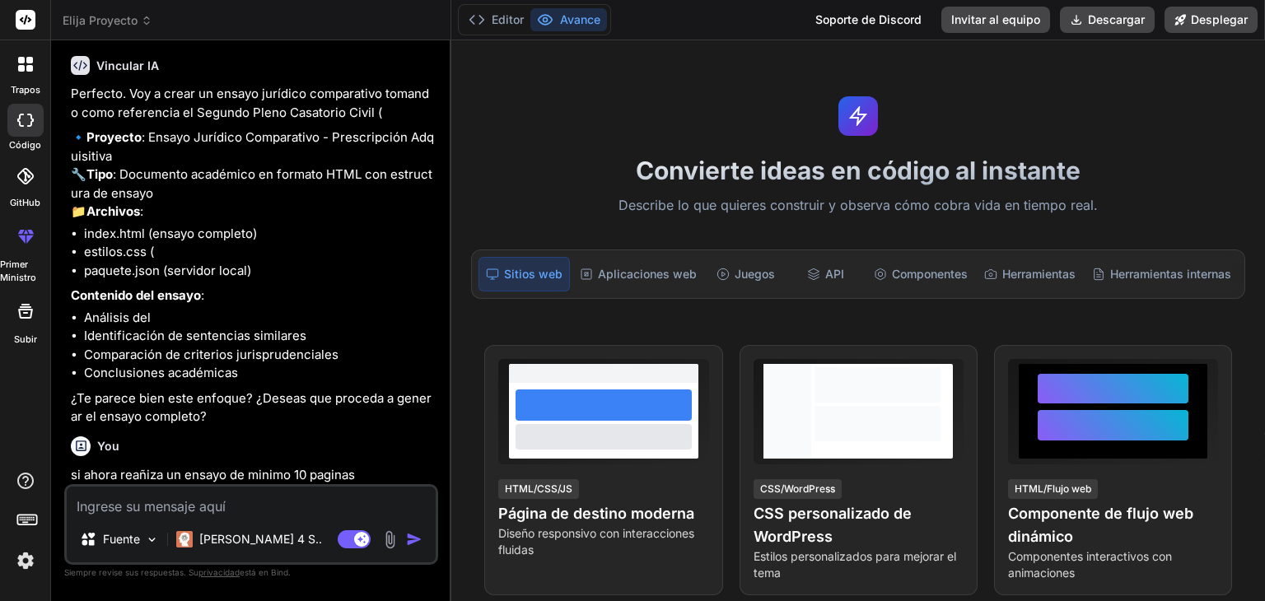
scroll to position [1385, 0]
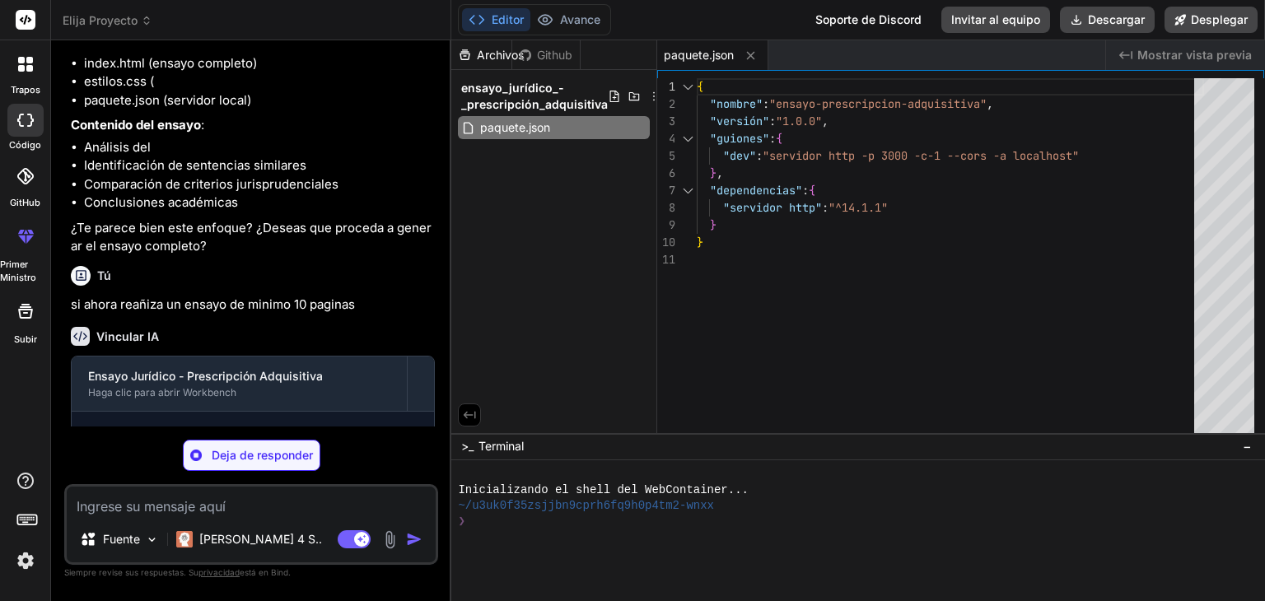
click at [426, 286] on div "Tú" at bounding box center [253, 276] width 364 height 20
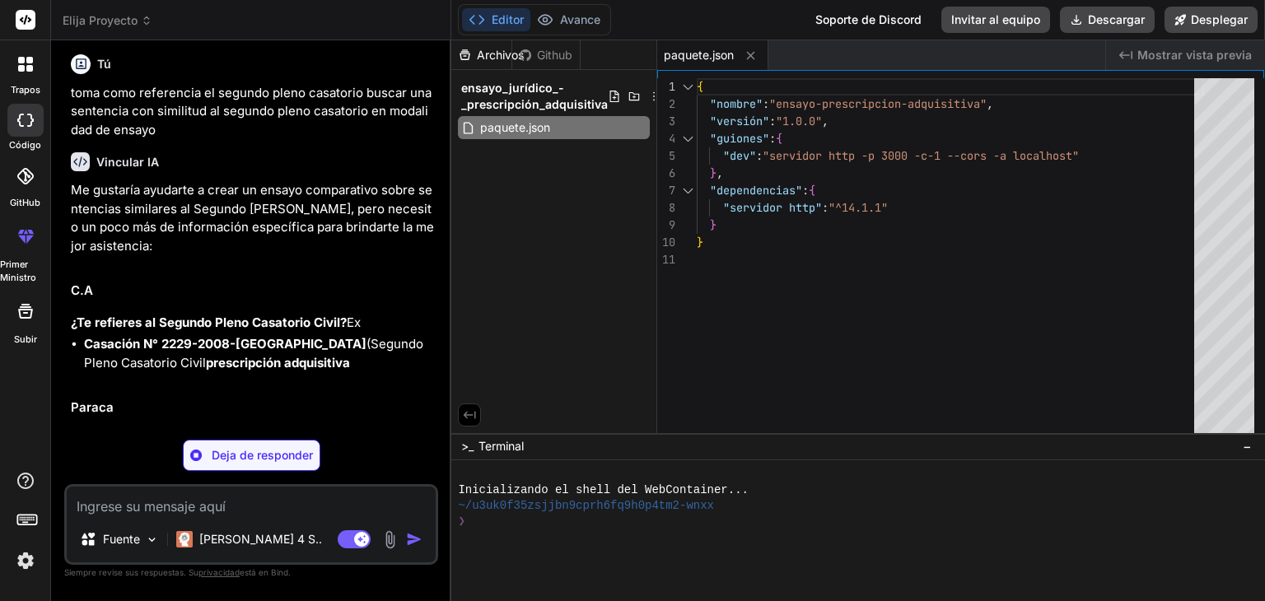
scroll to position [282, 0]
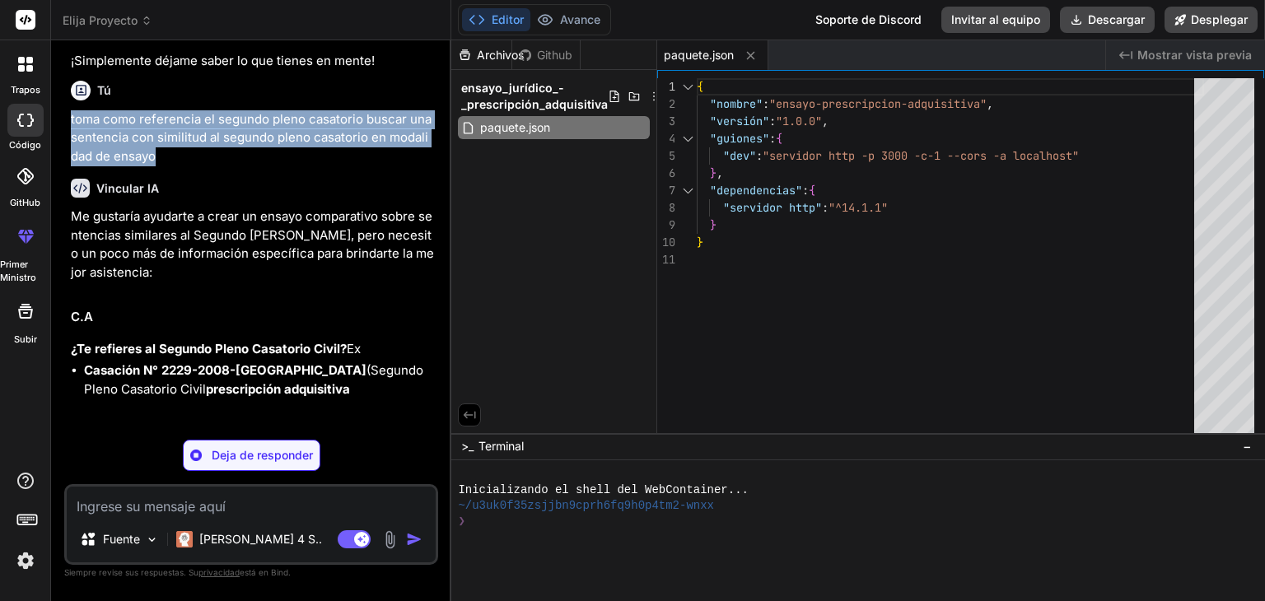
drag, startPoint x: 69, startPoint y: 136, endPoint x: 153, endPoint y: 175, distance: 92.8
click at [153, 175] on div "Tú Hola Vincular IA ¡Hola! Soy Bind AI, tu asistente experto en IA. ¿Qué te gus…" at bounding box center [253, 240] width 371 height 373
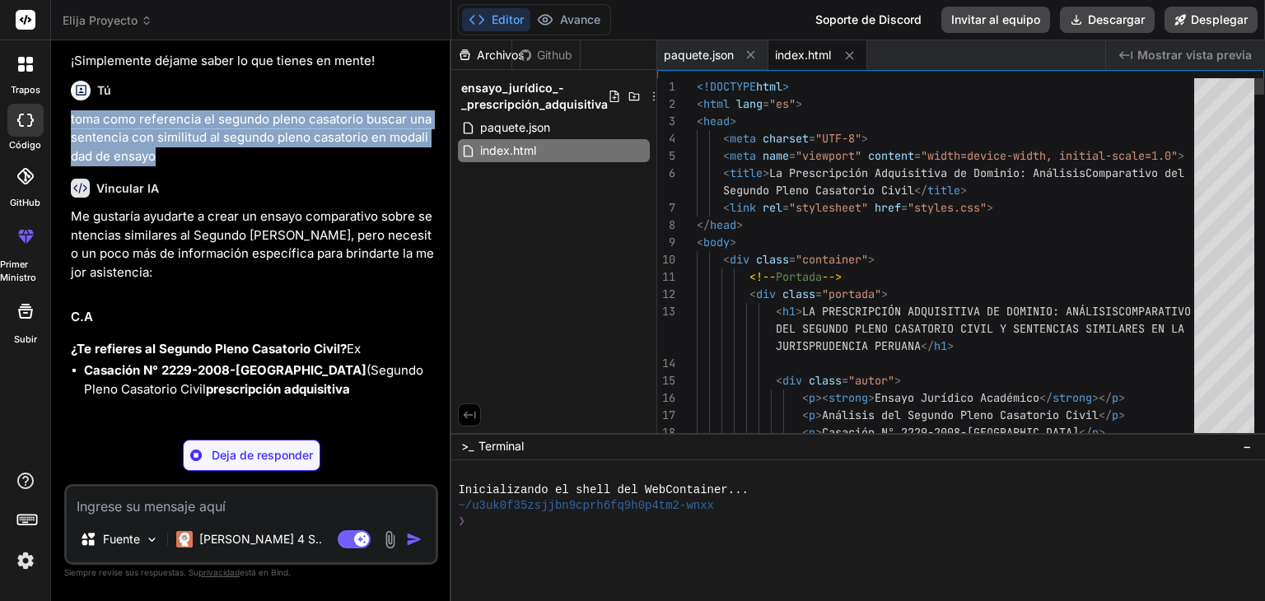
copy font "toma como referencia el segundo pleno casatorio buscar una sentencia con simili…"
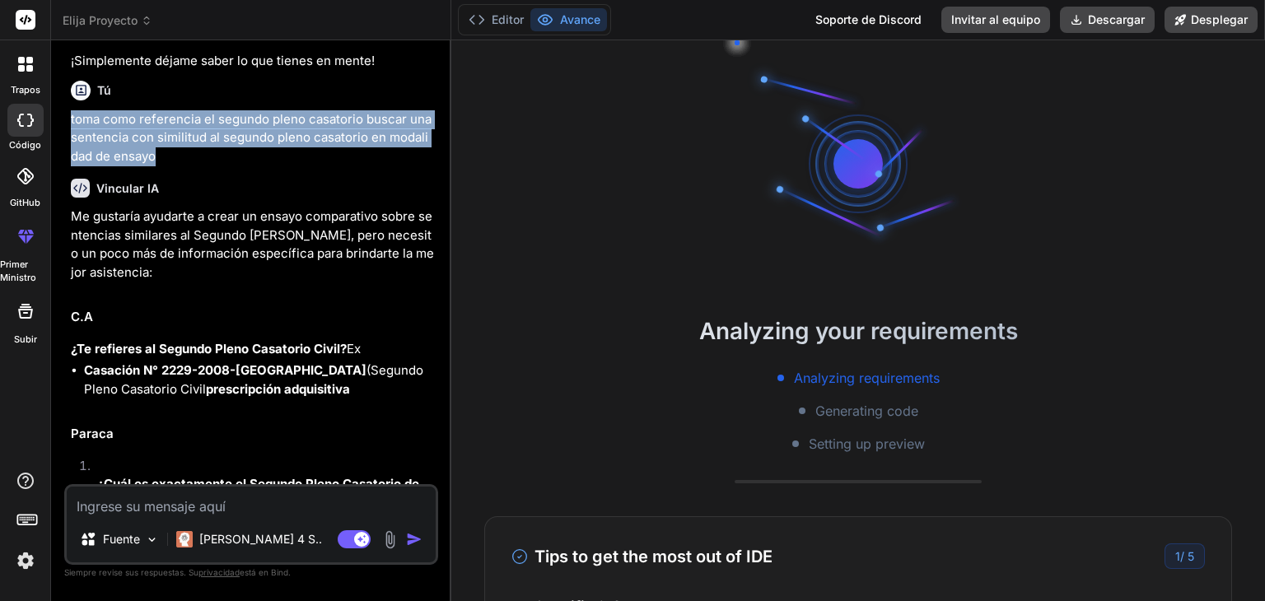
scroll to position [16, 0]
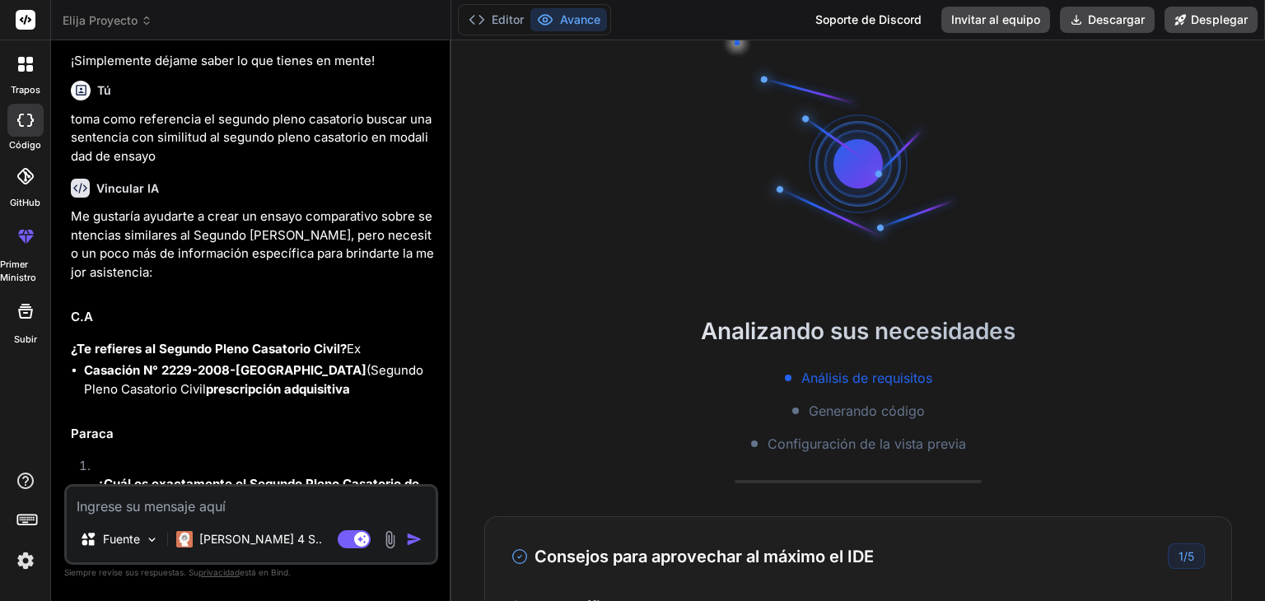
click at [398, 301] on div "Me gustaría ayudarte a crear un ensayo comparativo sobre sentencias similares a…" at bounding box center [253, 562] width 364 height 711
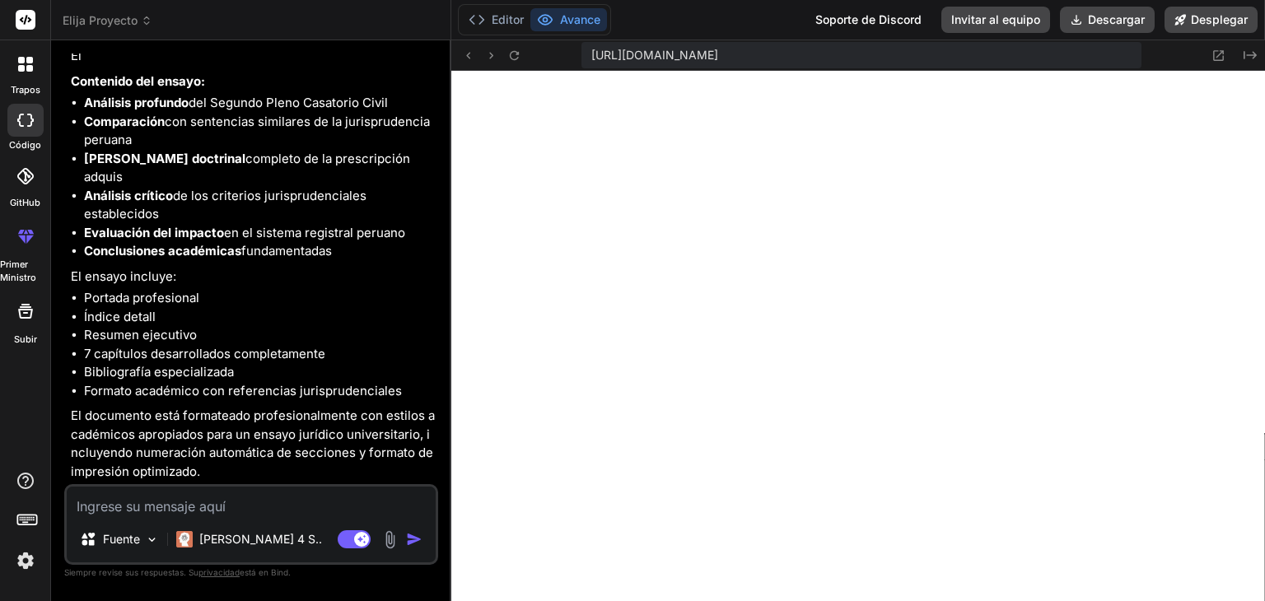
scroll to position [695, 0]
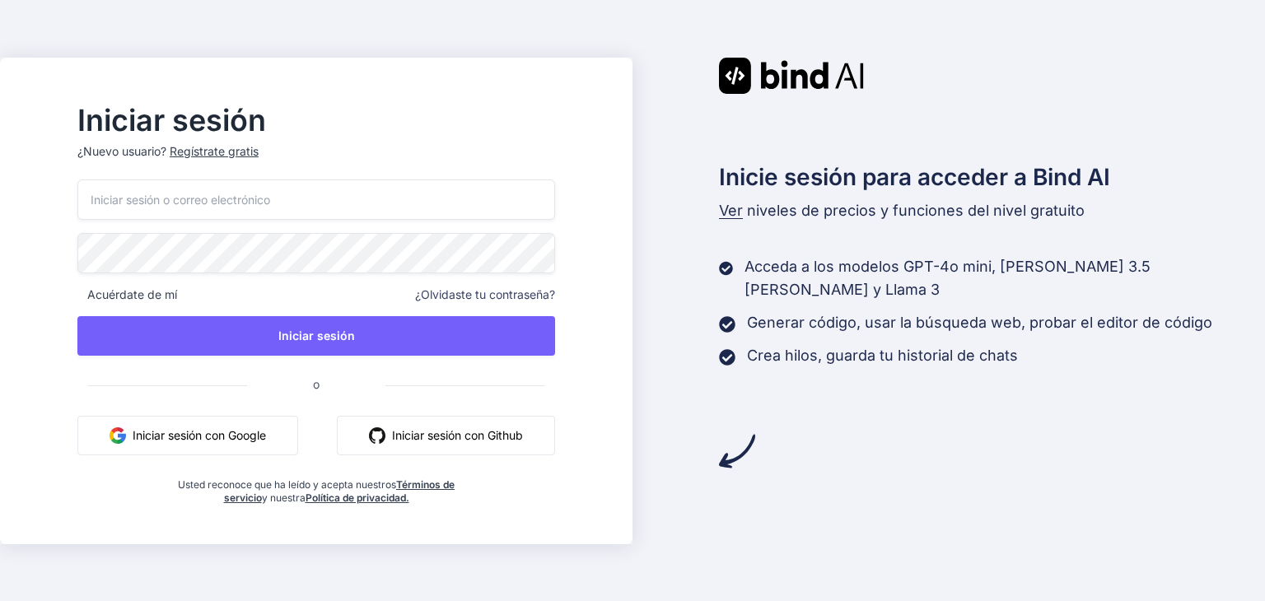
click at [266, 436] on font "Iniciar sesión con Google" at bounding box center [199, 435] width 133 height 14
